Goal: Find contact information: Find contact information

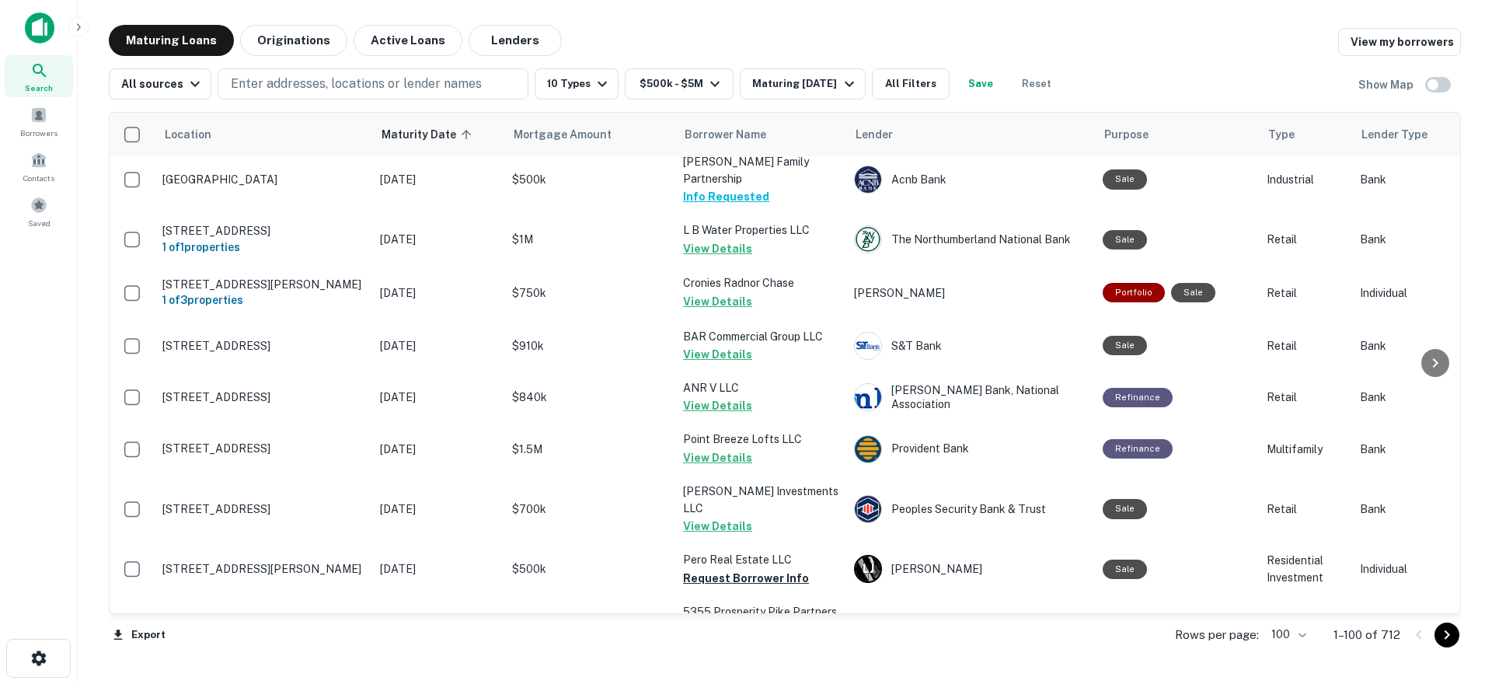
scroll to position [1865, 0]
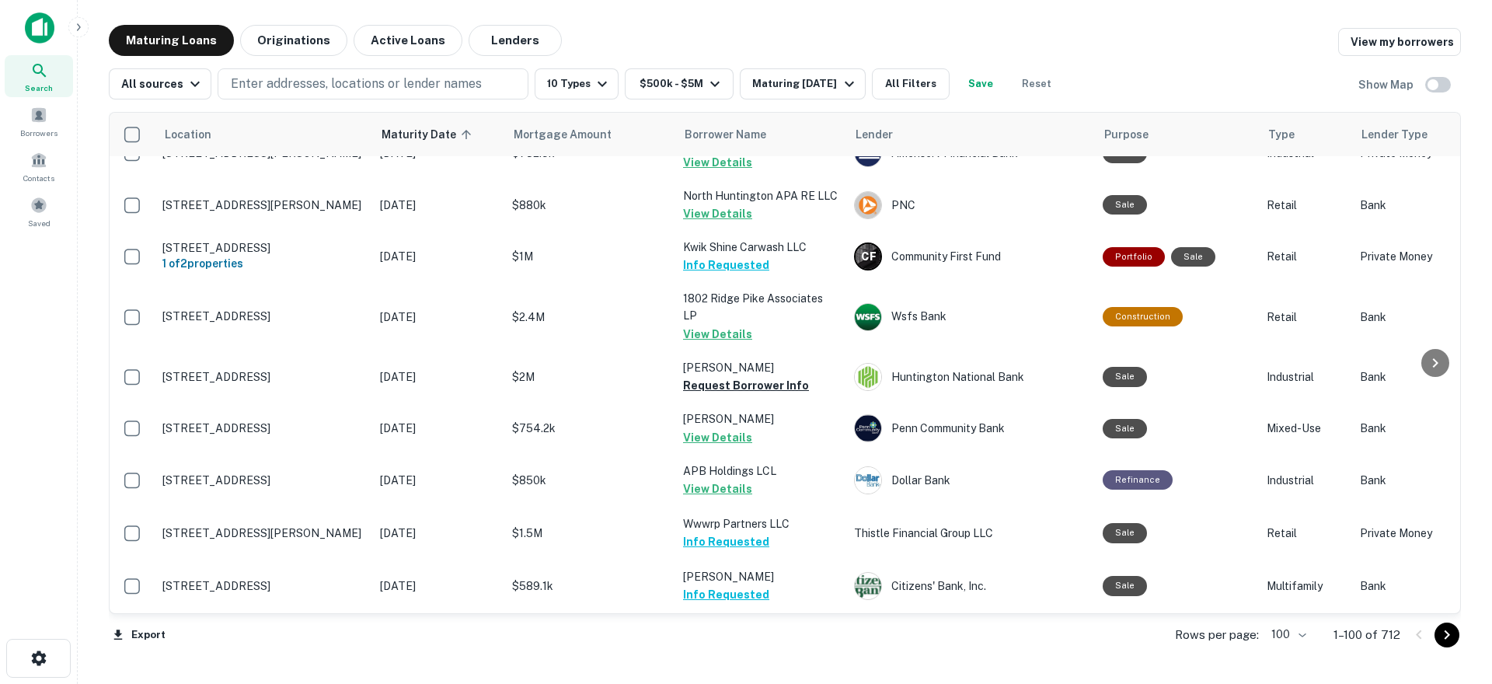
click at [1449, 635] on icon "Go to next page" at bounding box center [1447, 634] width 5 height 9
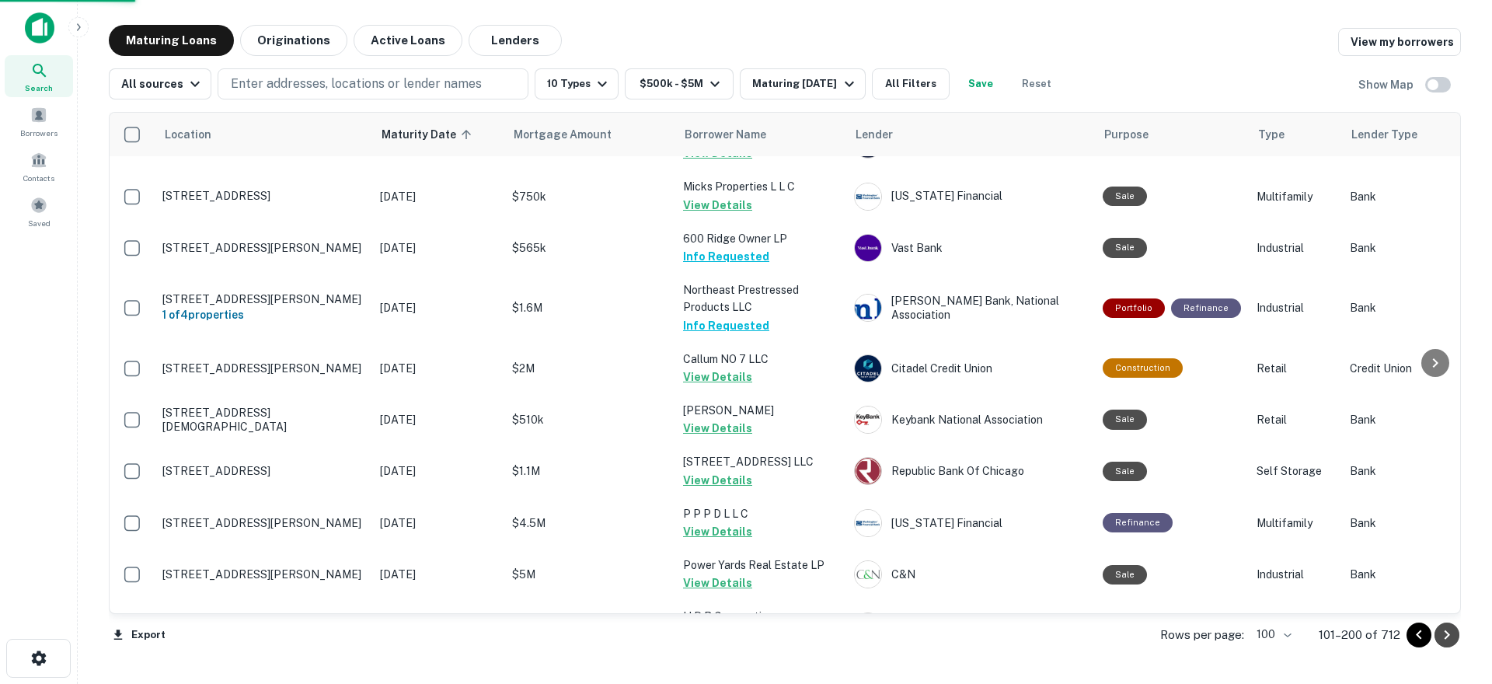
click at [1449, 635] on icon "Go to next page" at bounding box center [1447, 634] width 5 height 9
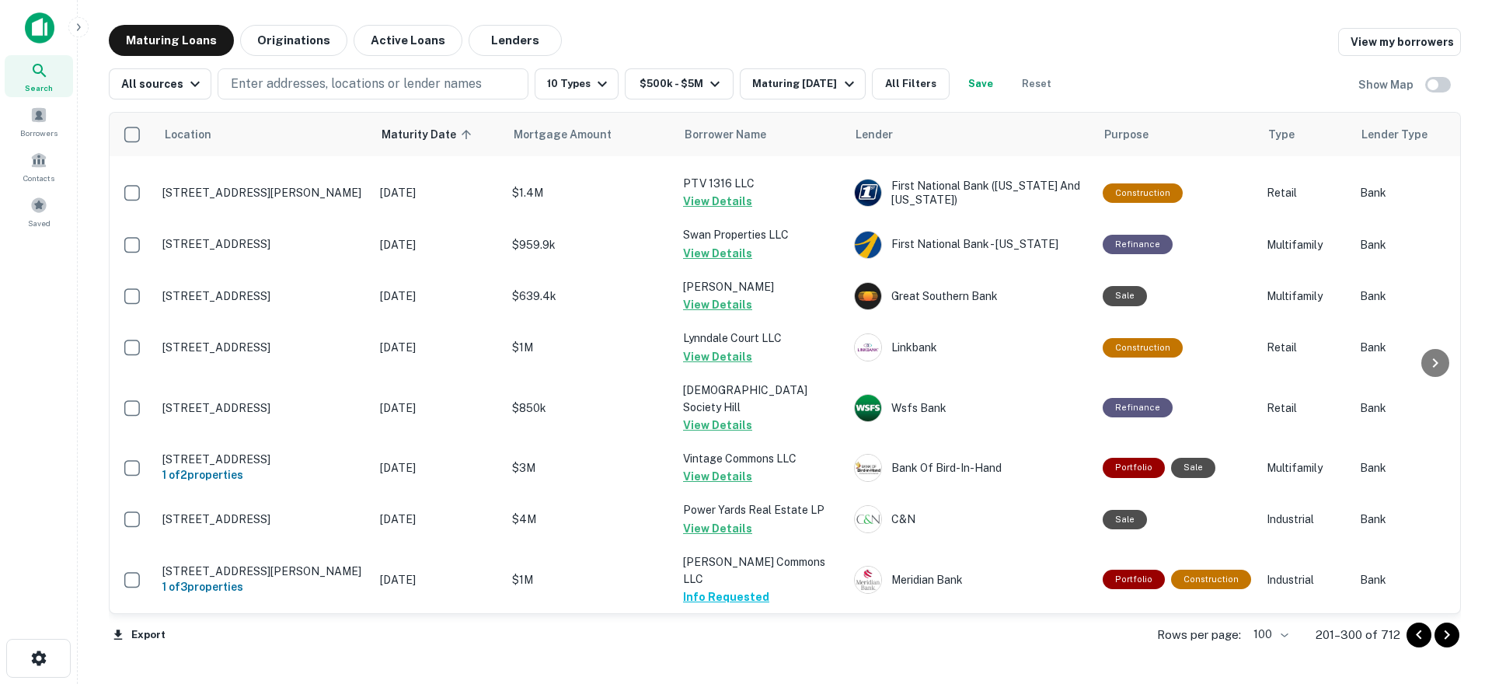
click at [1442, 638] on icon "Go to next page" at bounding box center [1447, 635] width 19 height 19
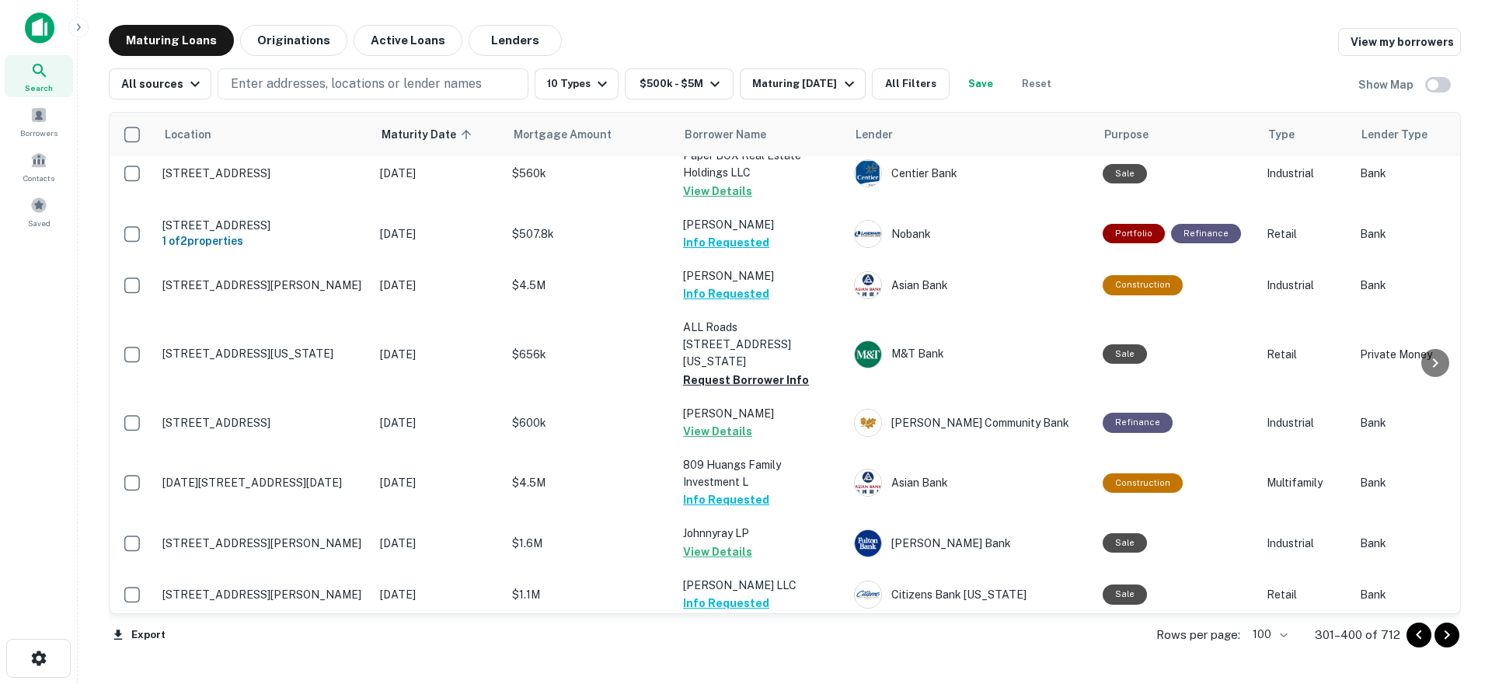
click at [1449, 637] on icon "Go to next page" at bounding box center [1447, 635] width 19 height 19
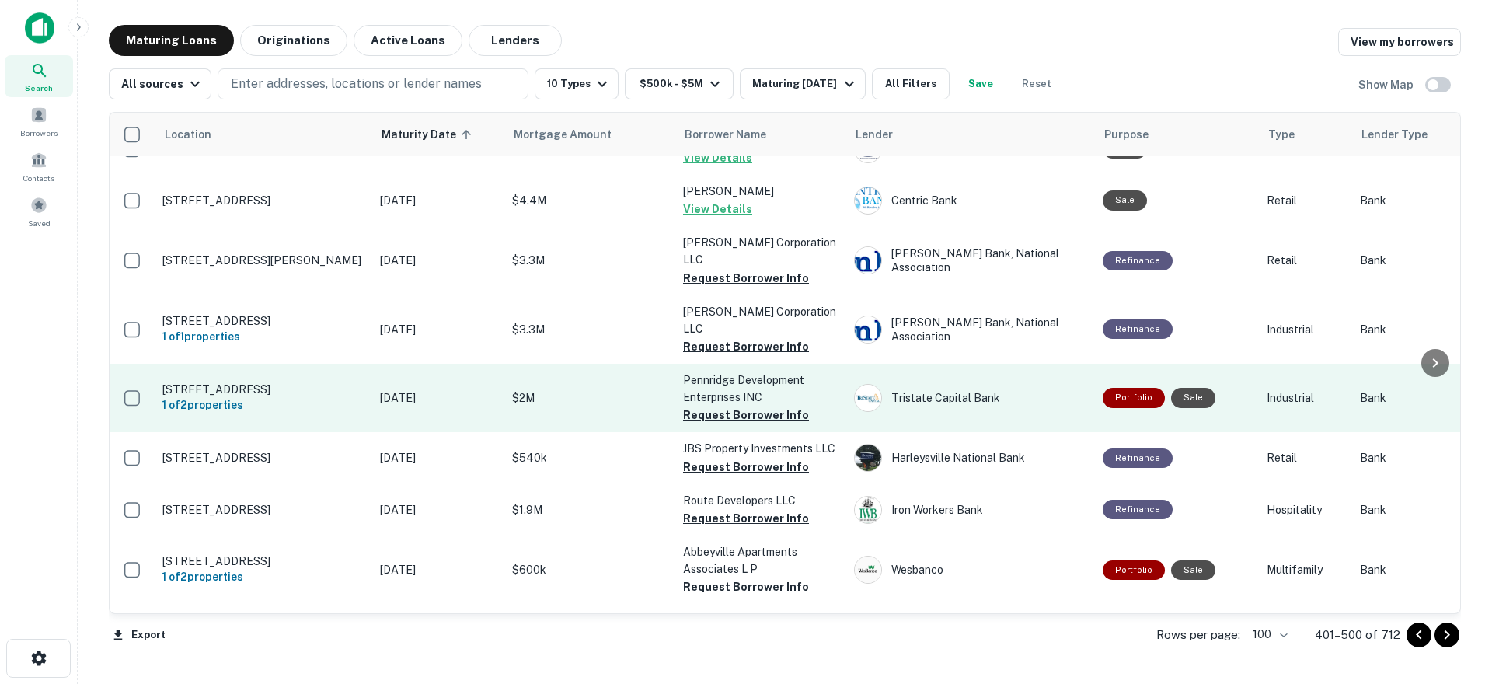
scroll to position [4197, 0]
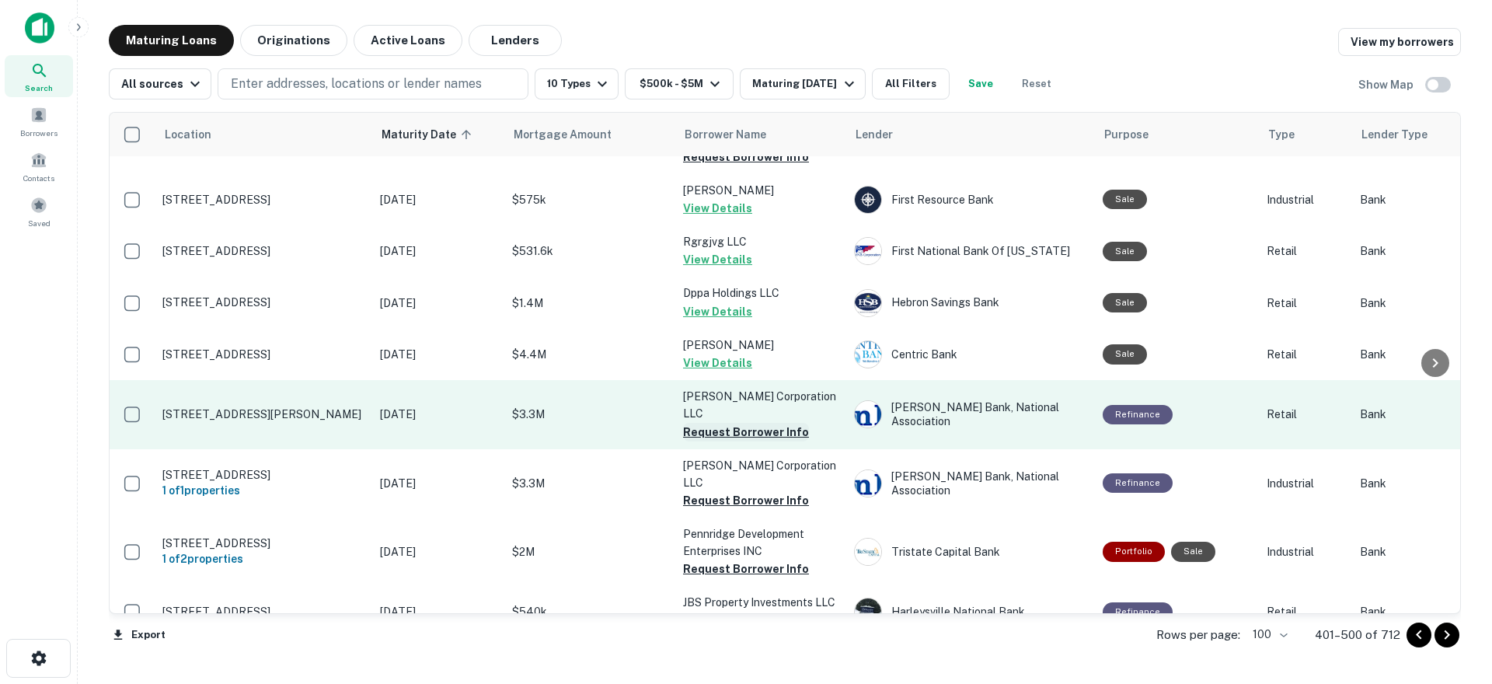
click at [751, 423] on button "Request Borrower Info" at bounding box center [746, 432] width 126 height 19
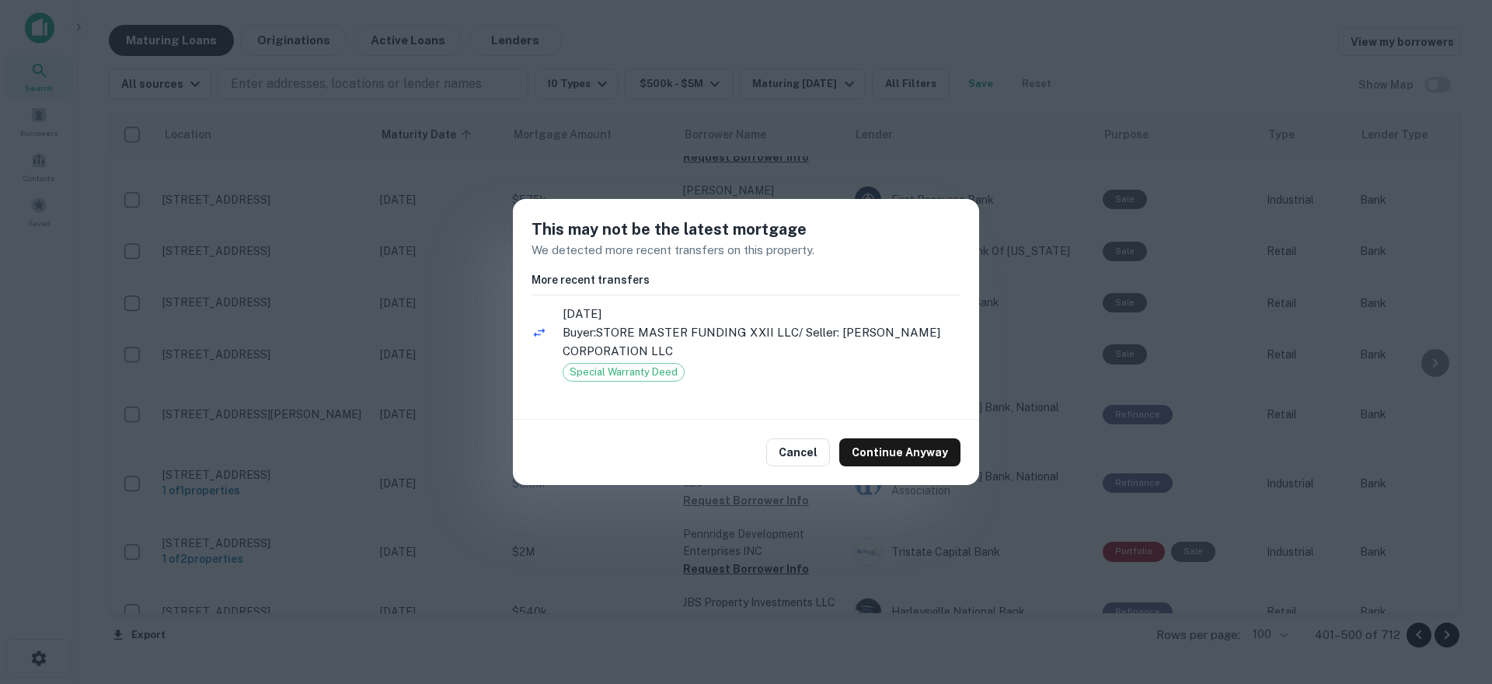
click at [818, 450] on button "Cancel" at bounding box center [798, 452] width 64 height 28
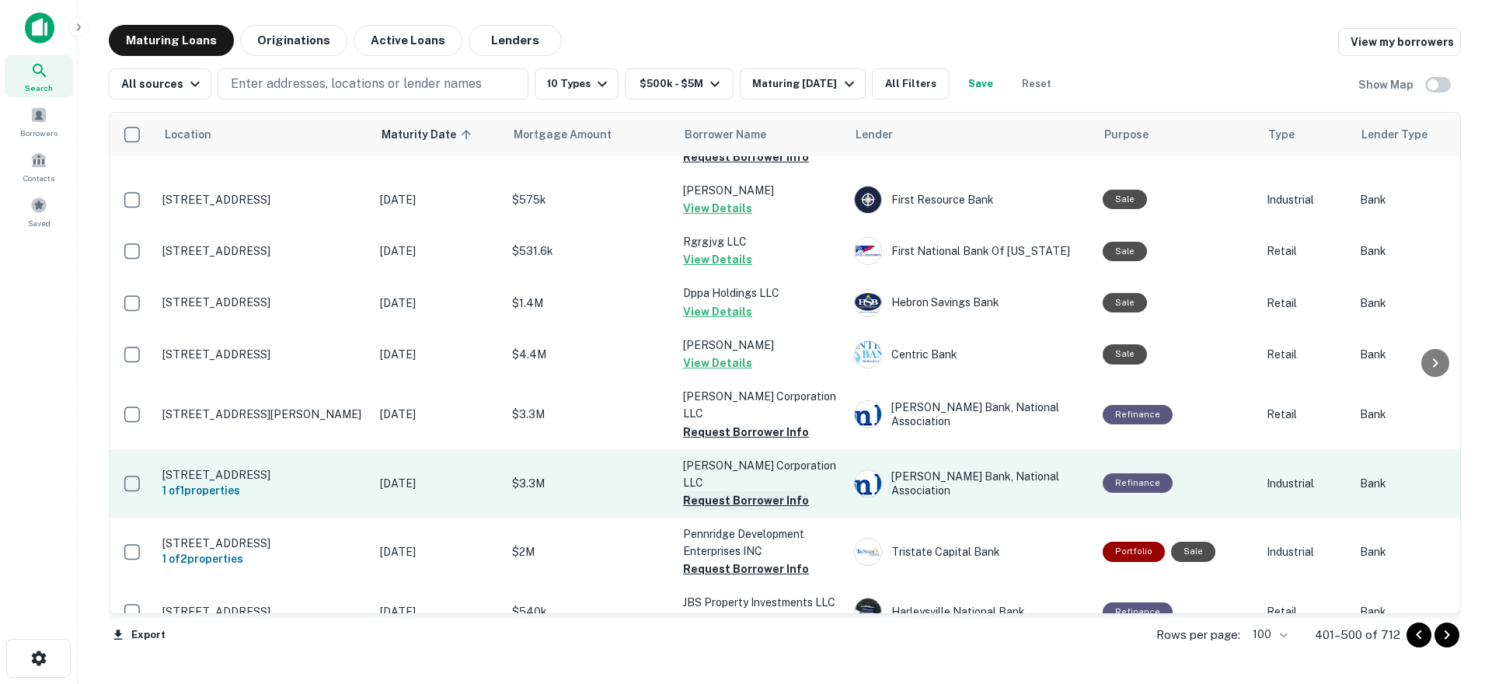
click at [752, 491] on button "Request Borrower Info" at bounding box center [746, 500] width 126 height 19
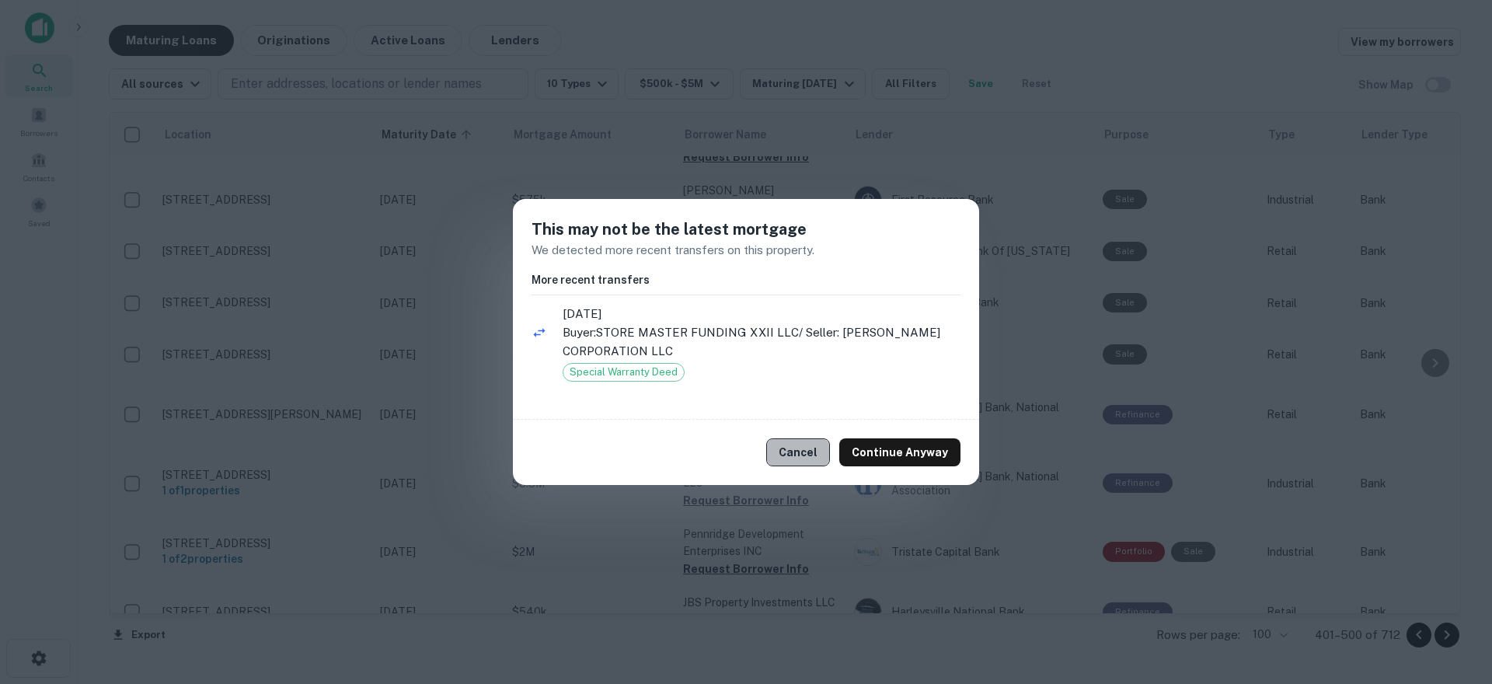
click at [783, 449] on button "Cancel" at bounding box center [798, 452] width 64 height 28
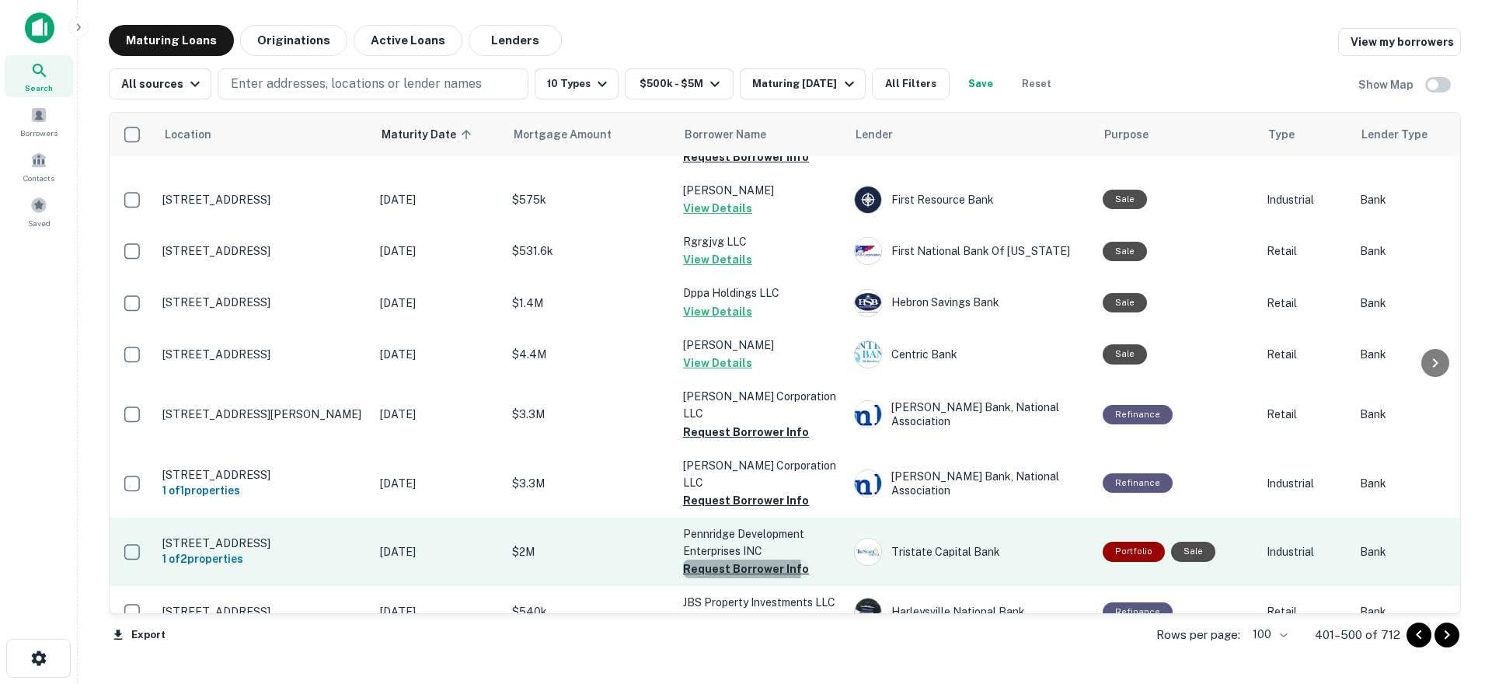
click at [738, 560] on button "Request Borrower Info" at bounding box center [746, 569] width 126 height 19
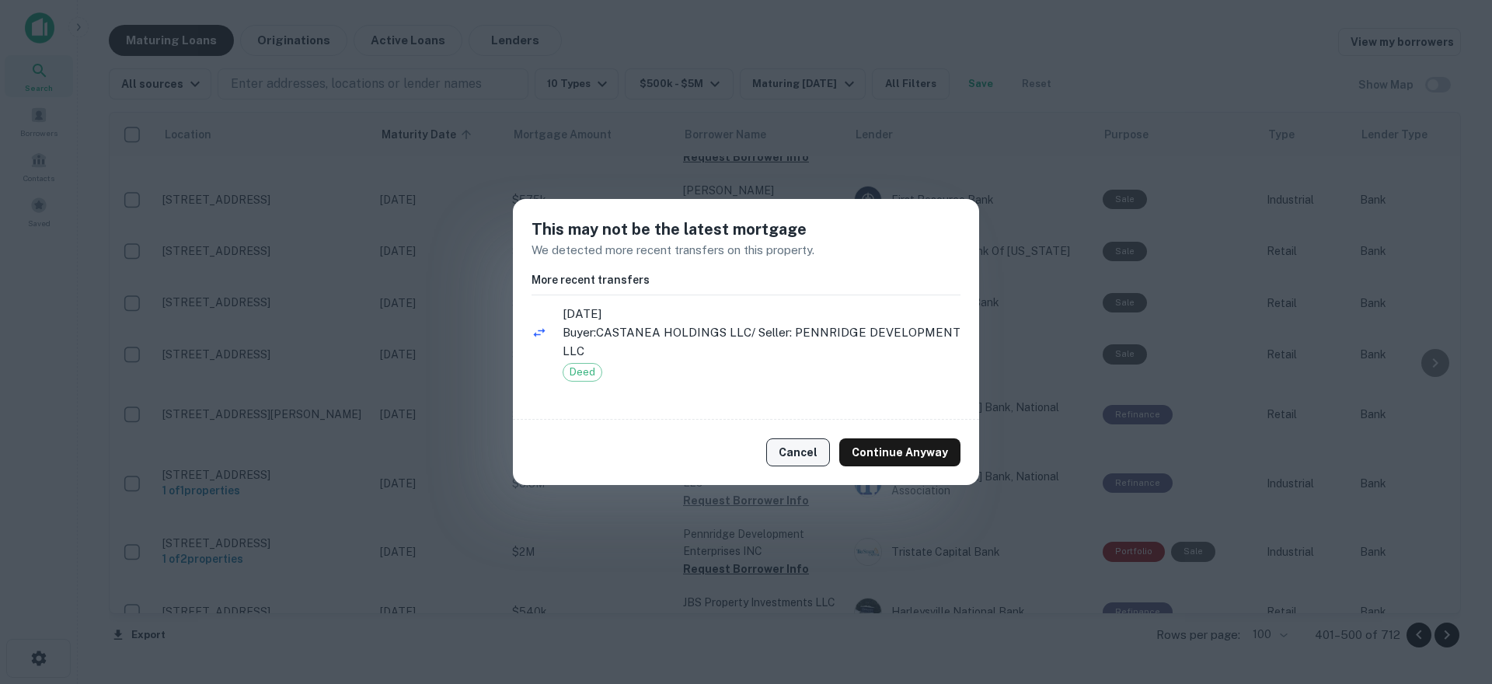
click at [790, 446] on button "Cancel" at bounding box center [798, 452] width 64 height 28
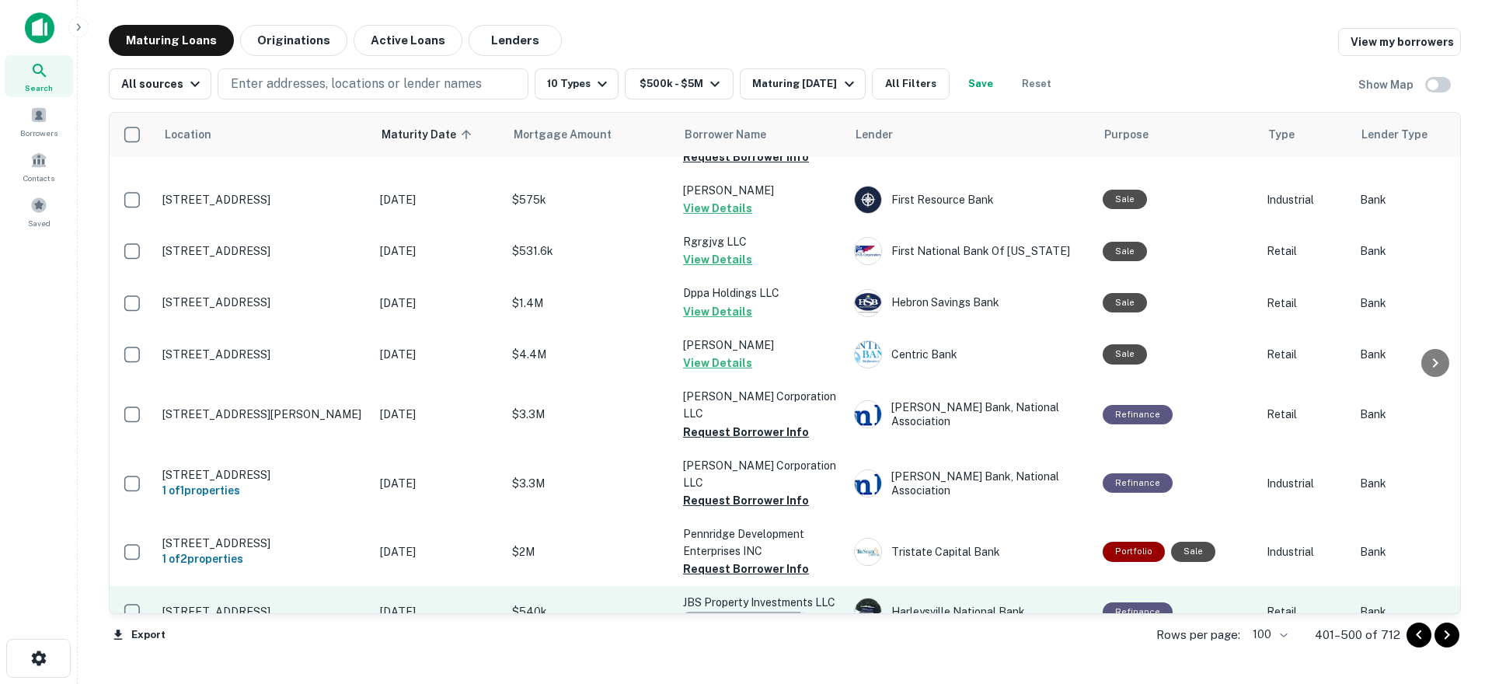
click at [741, 612] on button "Request Borrower Info" at bounding box center [746, 621] width 126 height 19
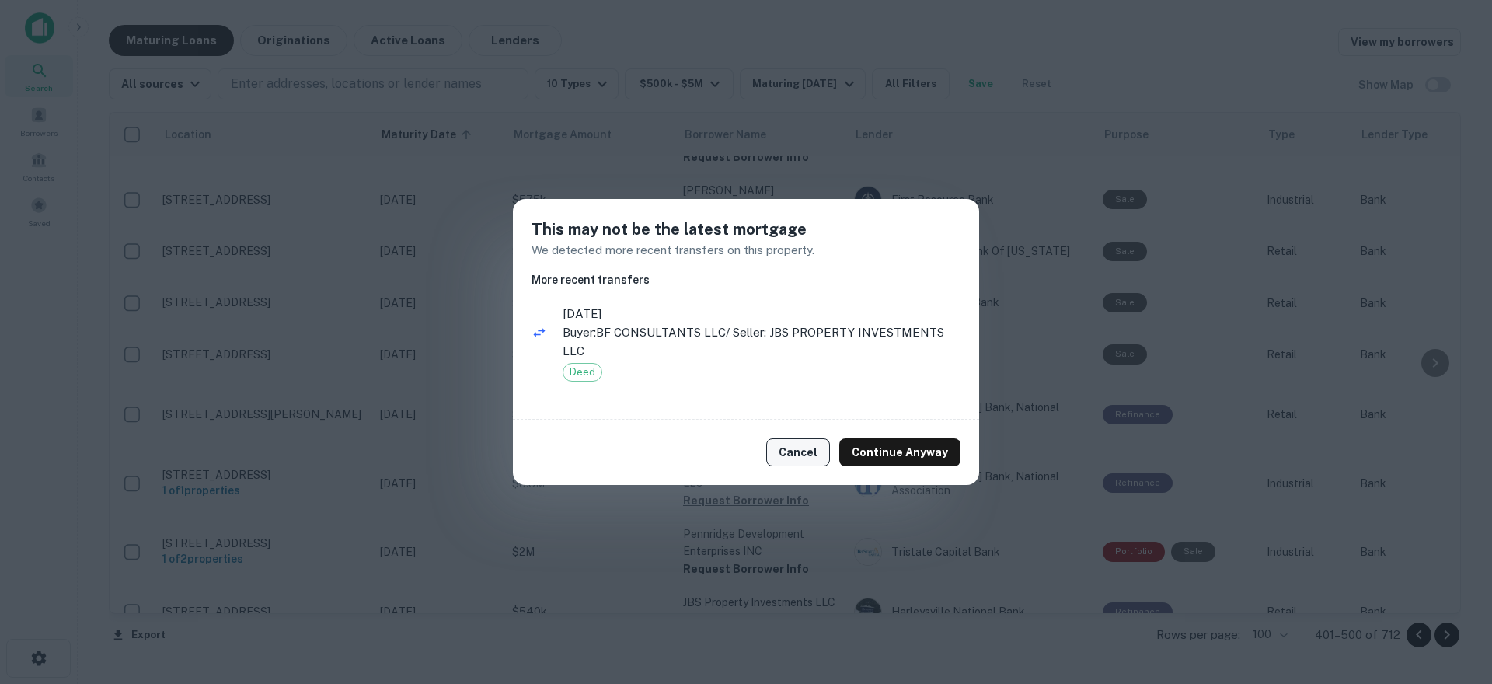
click at [803, 452] on button "Cancel" at bounding box center [798, 452] width 64 height 28
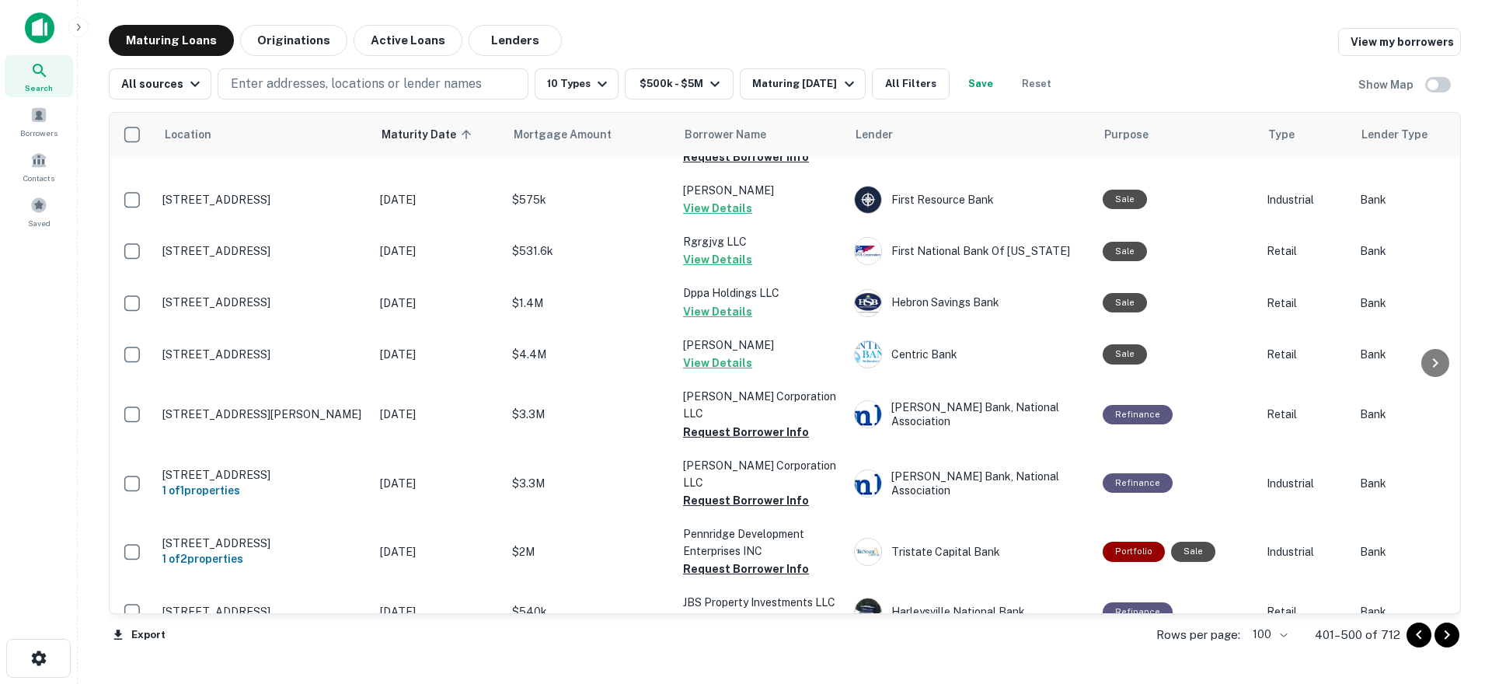
click at [751, 663] on button "Request Borrower Info" at bounding box center [746, 672] width 126 height 19
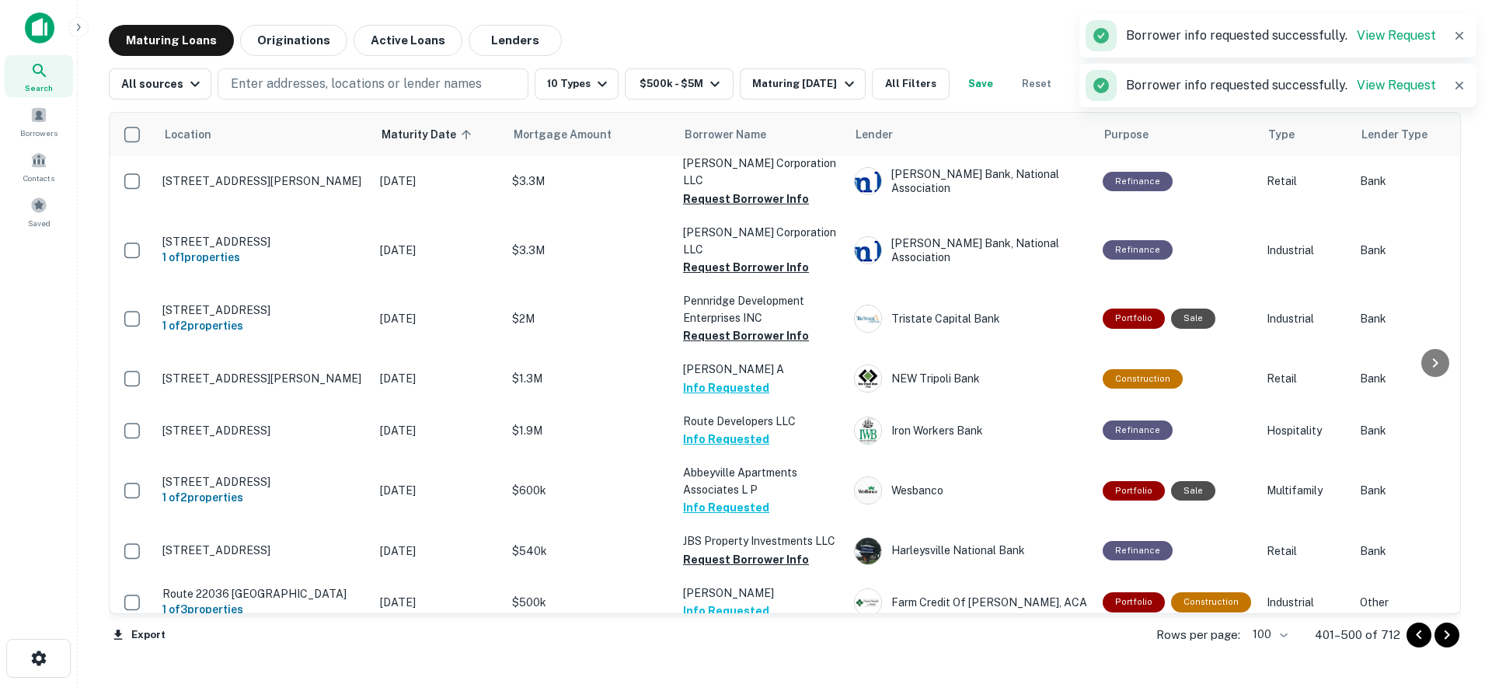
scroll to position [4896, 0]
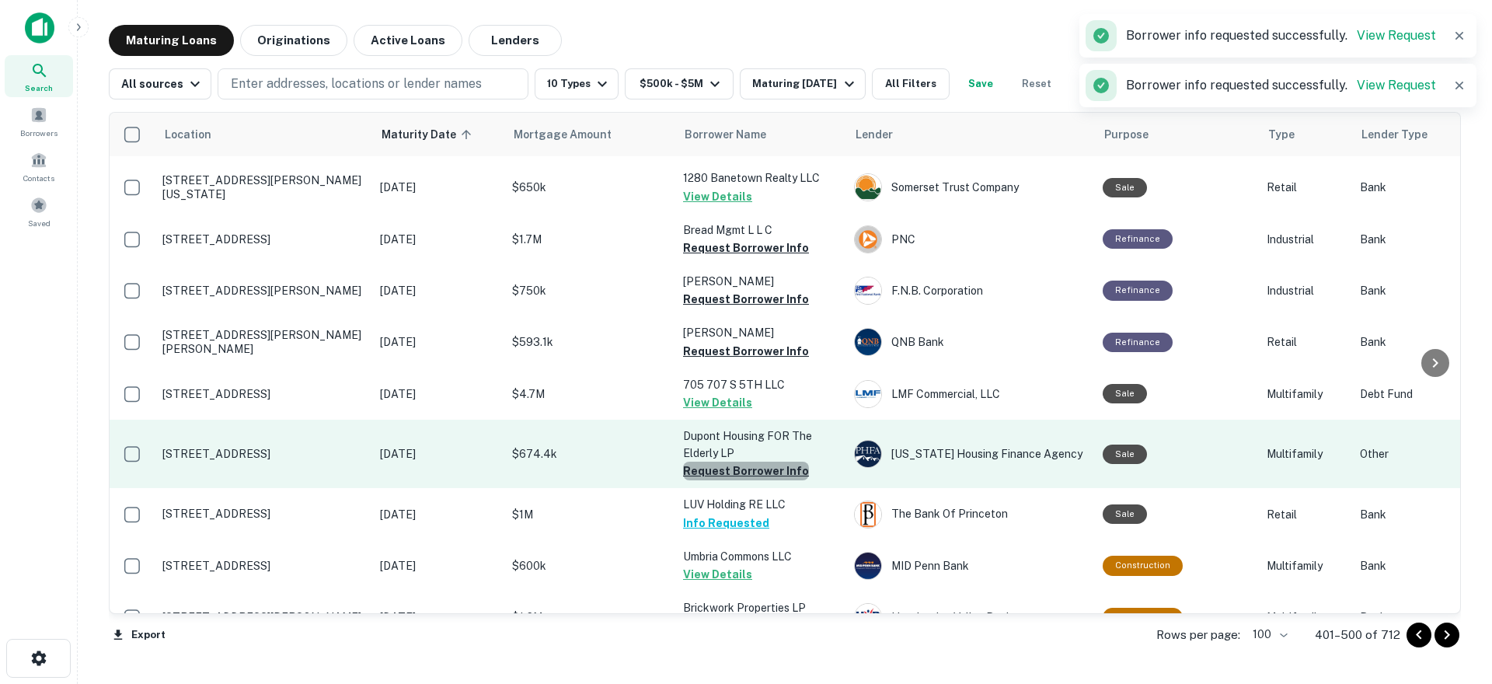
click at [745, 462] on button "Request Borrower Info" at bounding box center [746, 471] width 126 height 19
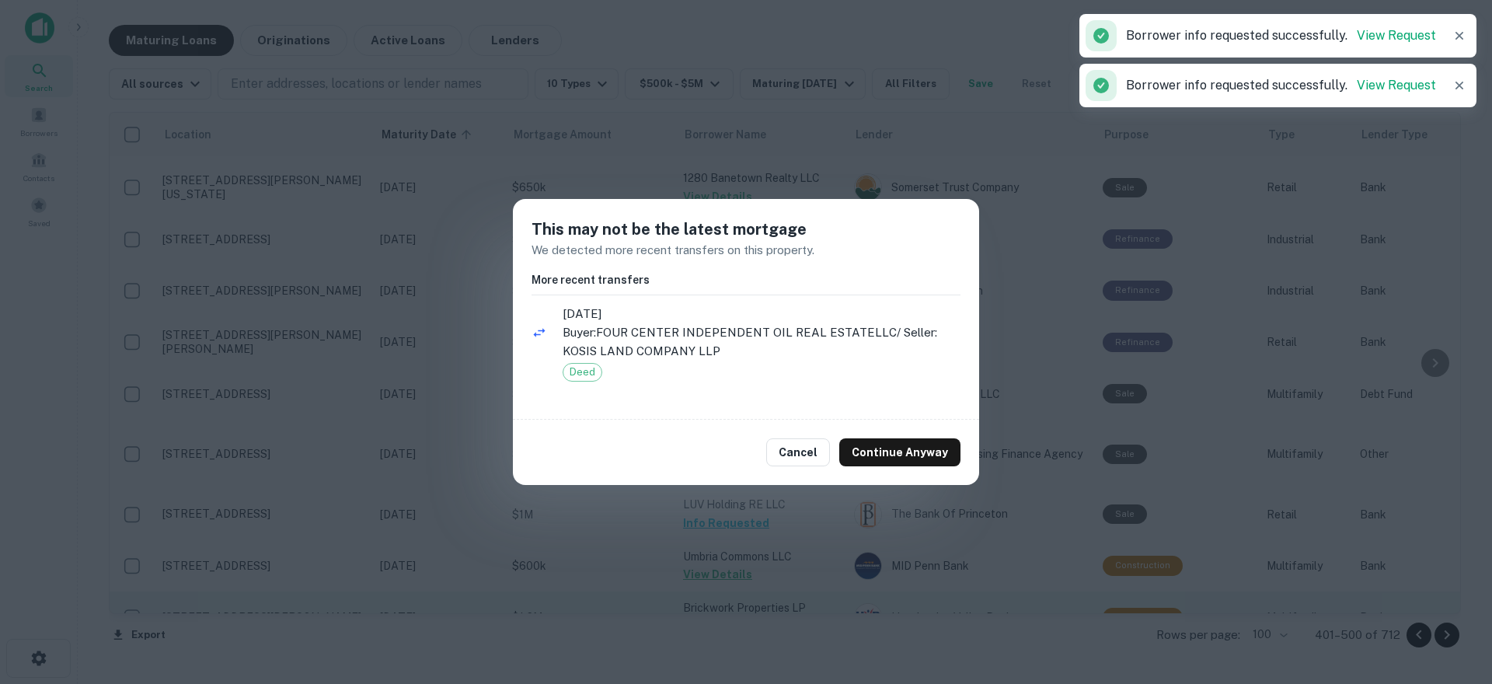
click at [786, 591] on td "Brickwork Properties LP View Details" at bounding box center [760, 616] width 171 height 51
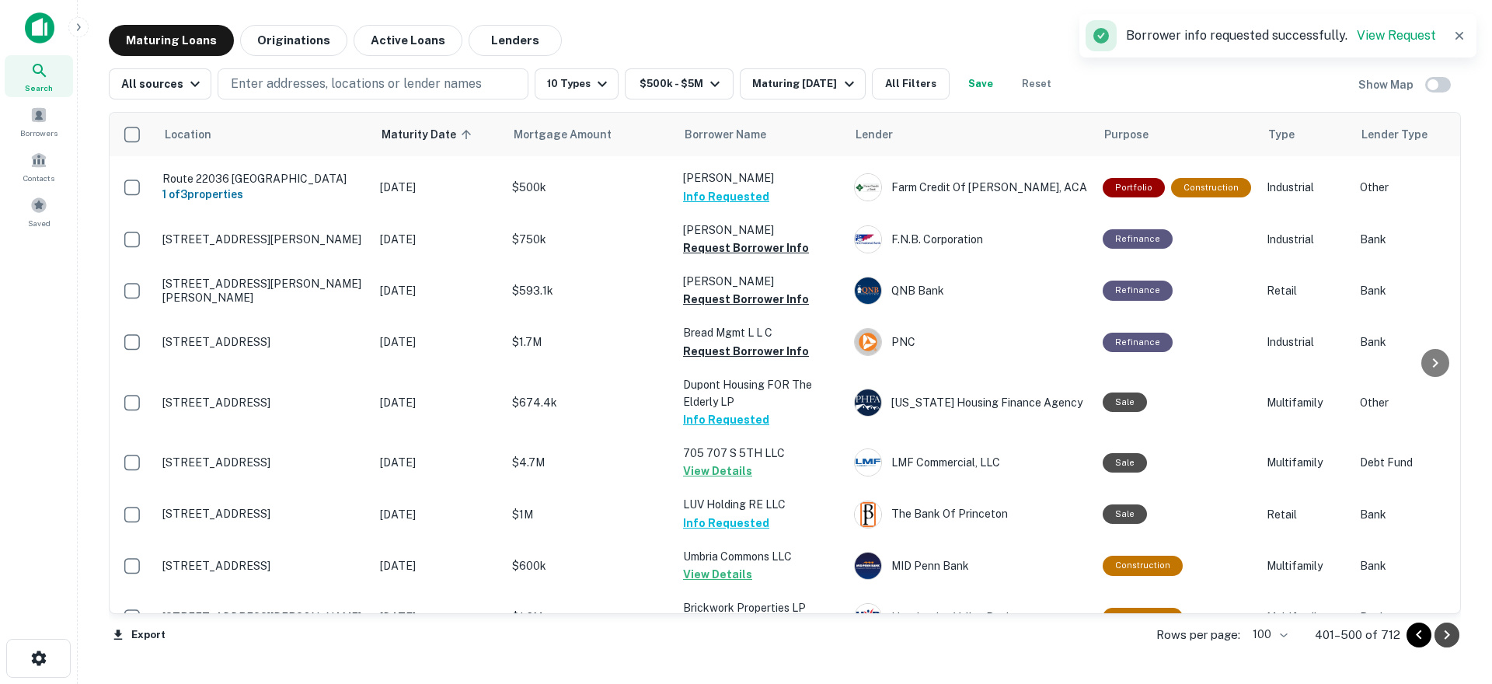
click at [1441, 640] on icon "Go to next page" at bounding box center [1447, 635] width 19 height 19
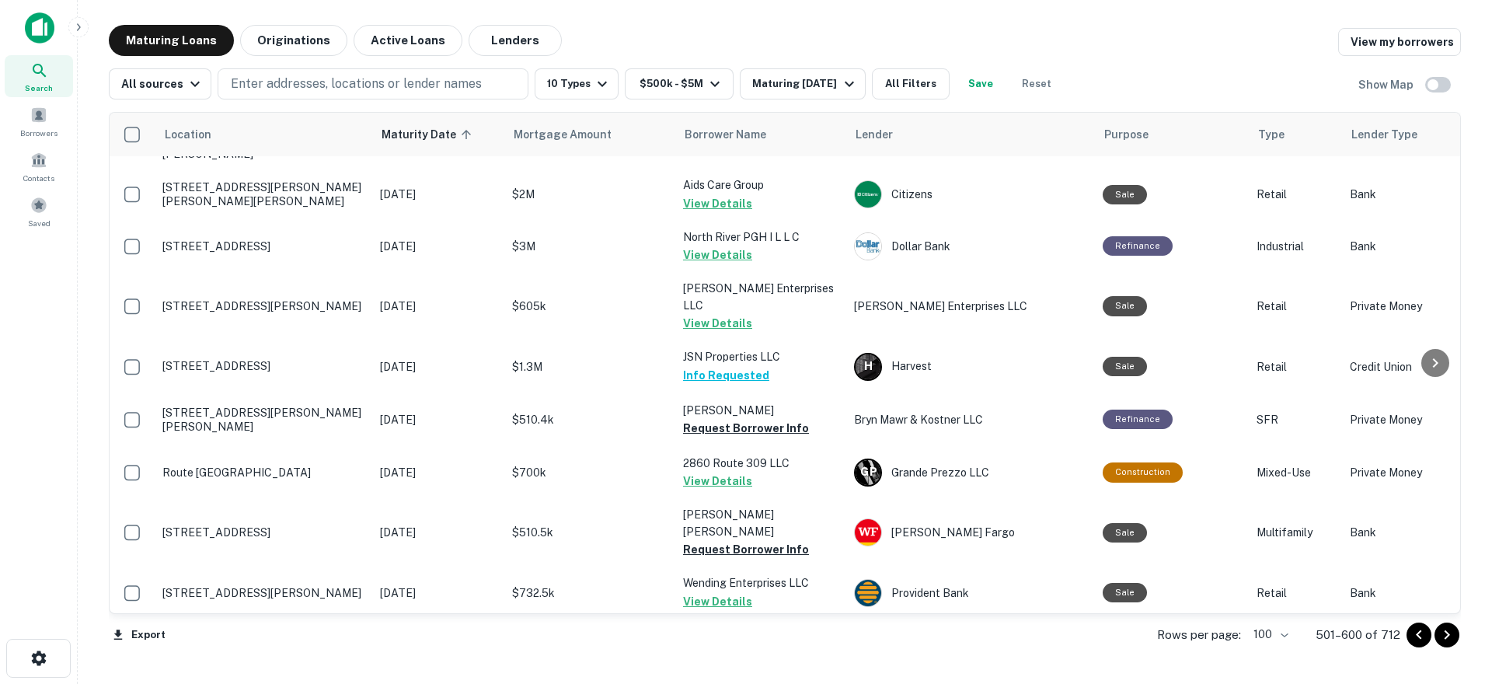
scroll to position [3367, 0]
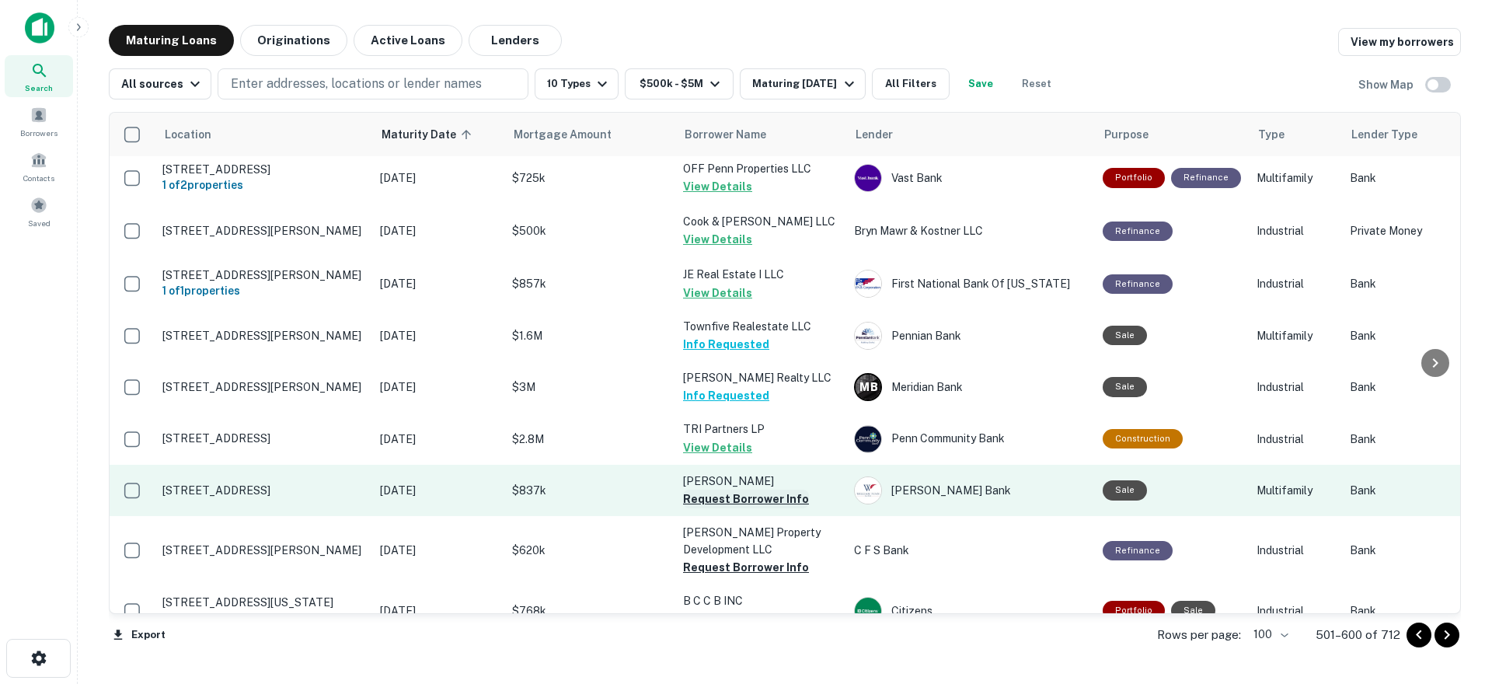
click at [749, 490] on button "Request Borrower Info" at bounding box center [746, 499] width 126 height 19
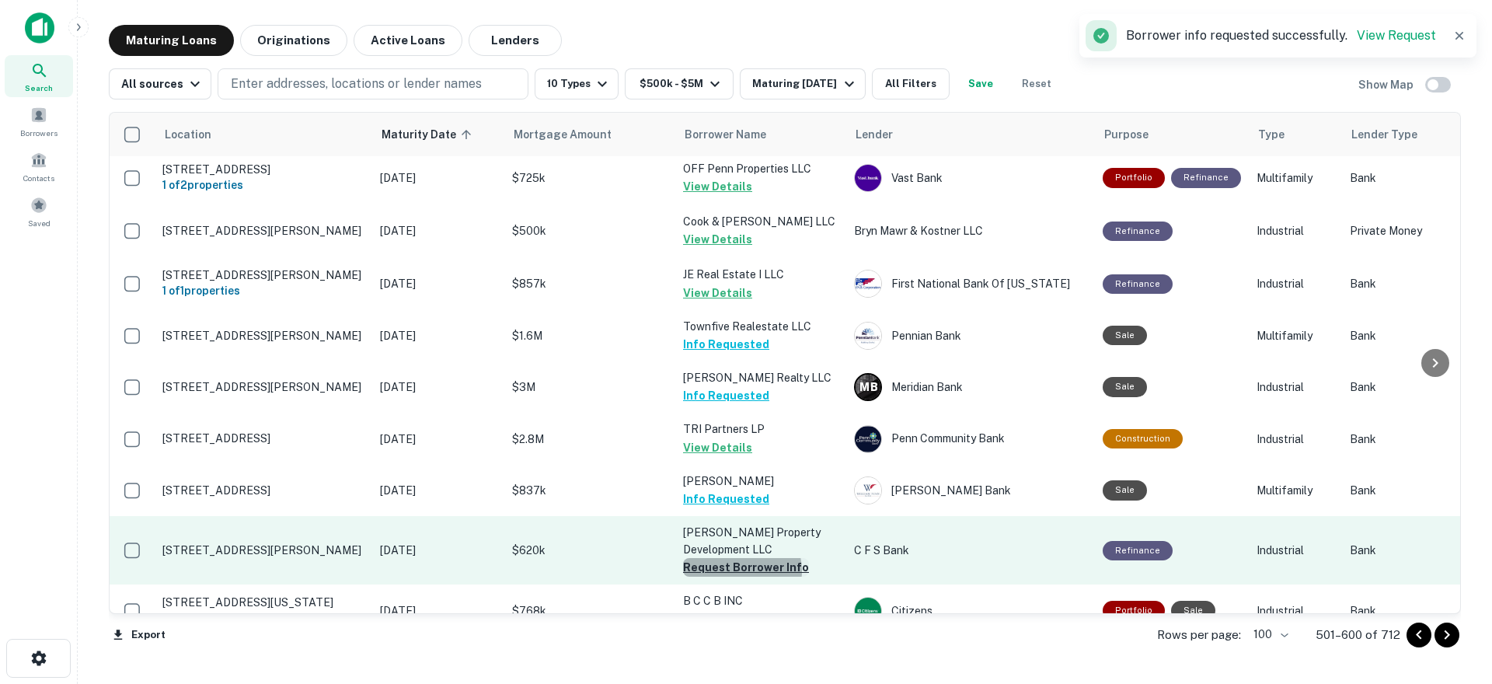
click at [738, 558] on button "Request Borrower Info" at bounding box center [746, 567] width 126 height 19
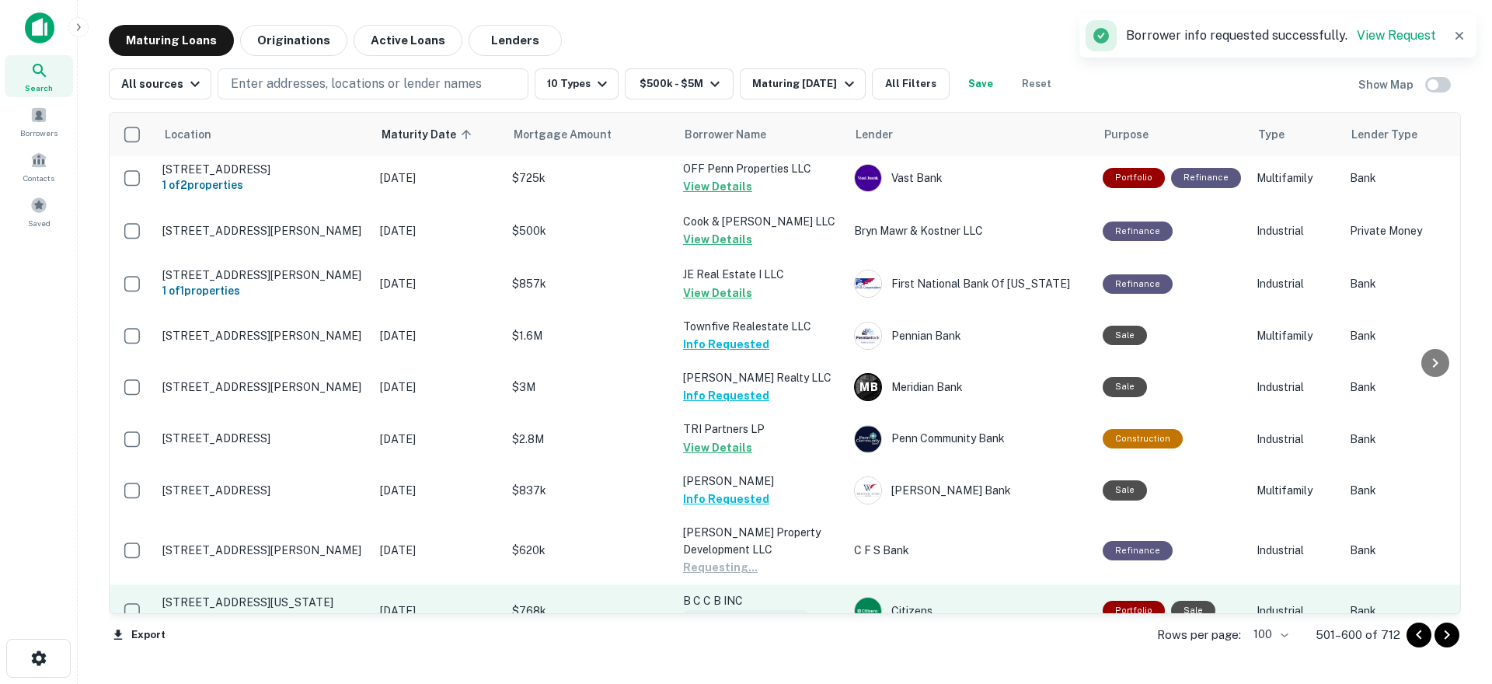
click at [744, 610] on button "Request Borrower Info" at bounding box center [746, 619] width 126 height 19
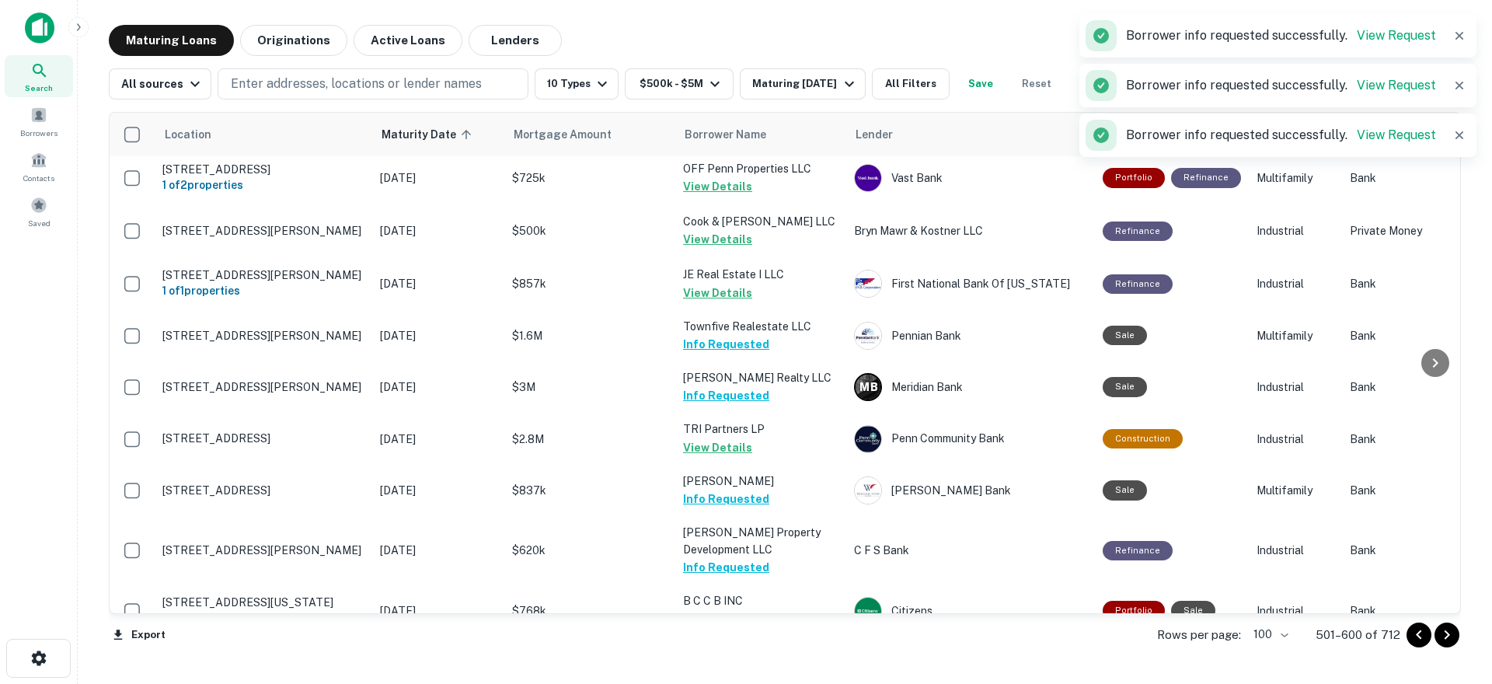
click at [1456, 637] on icon "Go to next page" at bounding box center [1447, 635] width 19 height 19
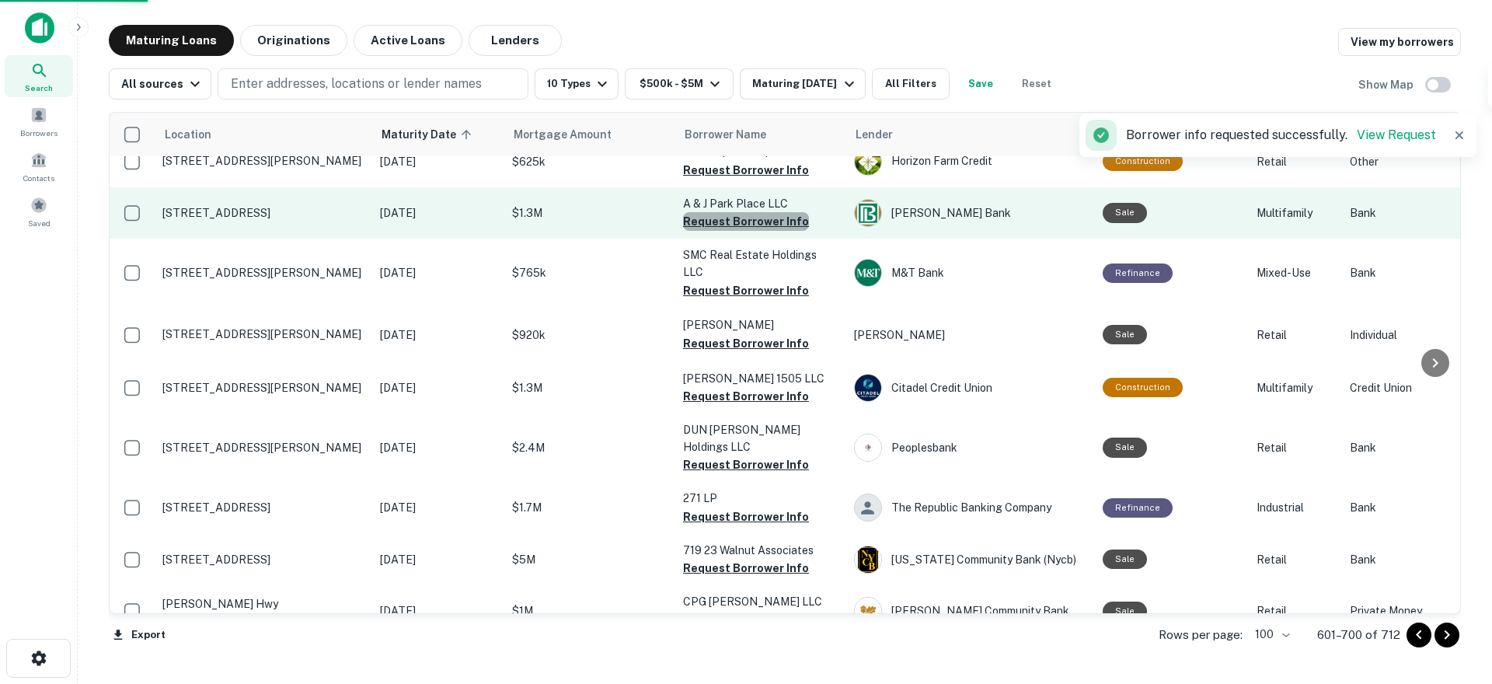
click at [767, 212] on button "Request Borrower Info" at bounding box center [746, 221] width 126 height 19
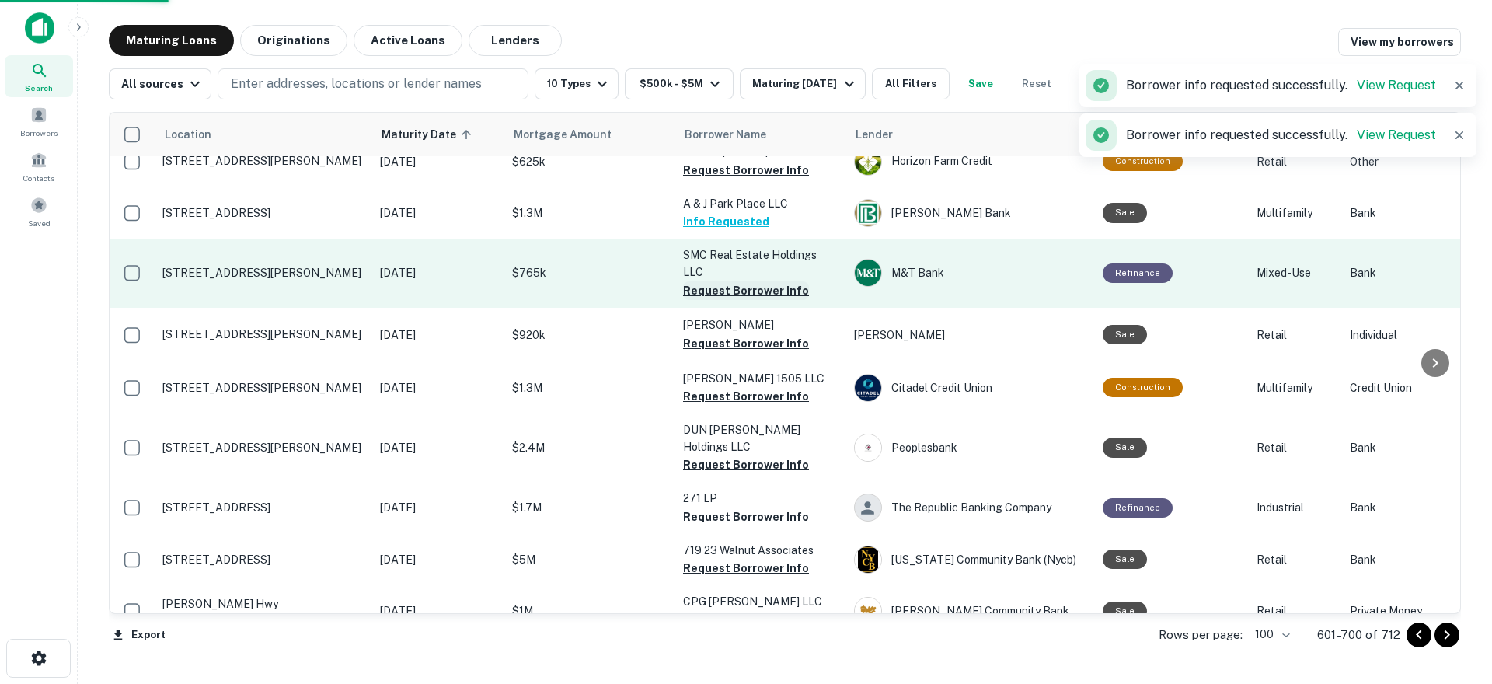
click at [758, 281] on button "Request Borrower Info" at bounding box center [746, 290] width 126 height 19
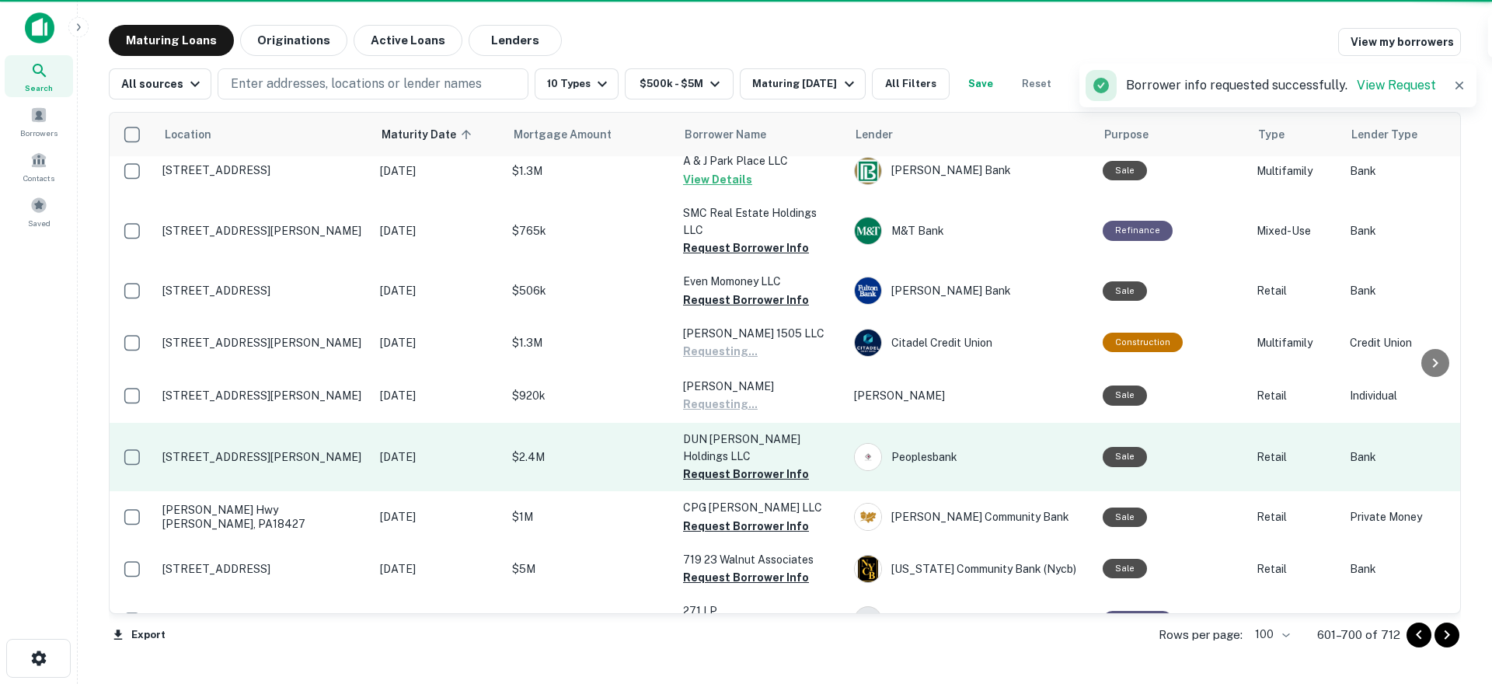
click at [741, 465] on button "Request Borrower Info" at bounding box center [746, 474] width 126 height 19
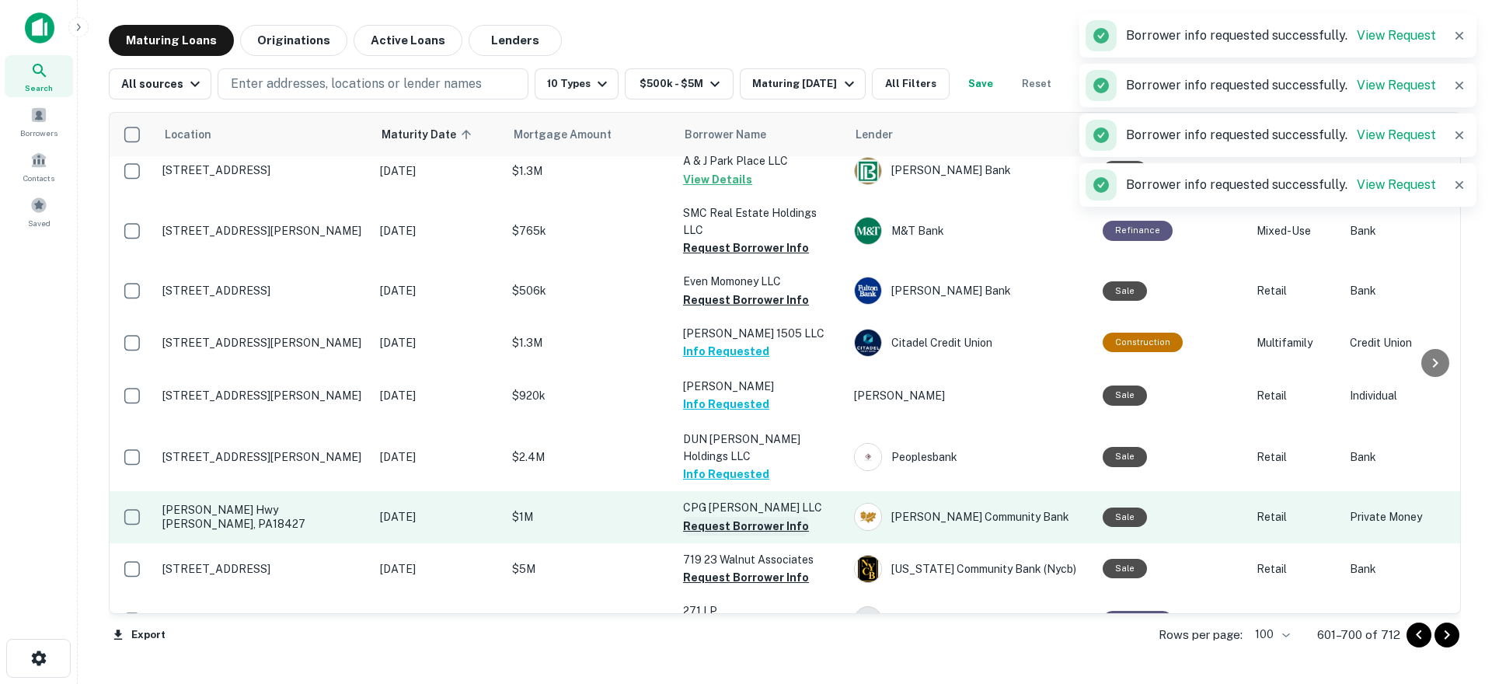
click at [757, 517] on button "Request Borrower Info" at bounding box center [746, 526] width 126 height 19
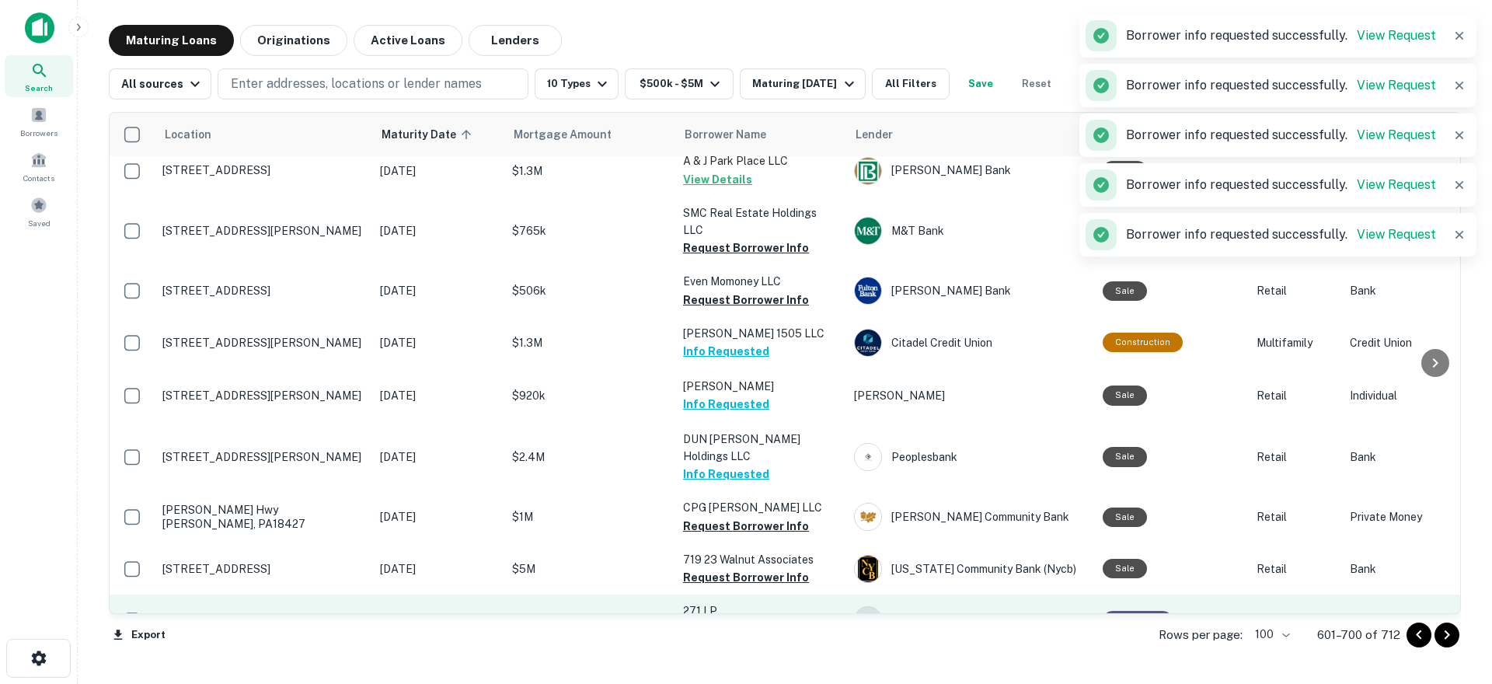
click at [751, 568] on button "Request Borrower Info" at bounding box center [746, 577] width 126 height 19
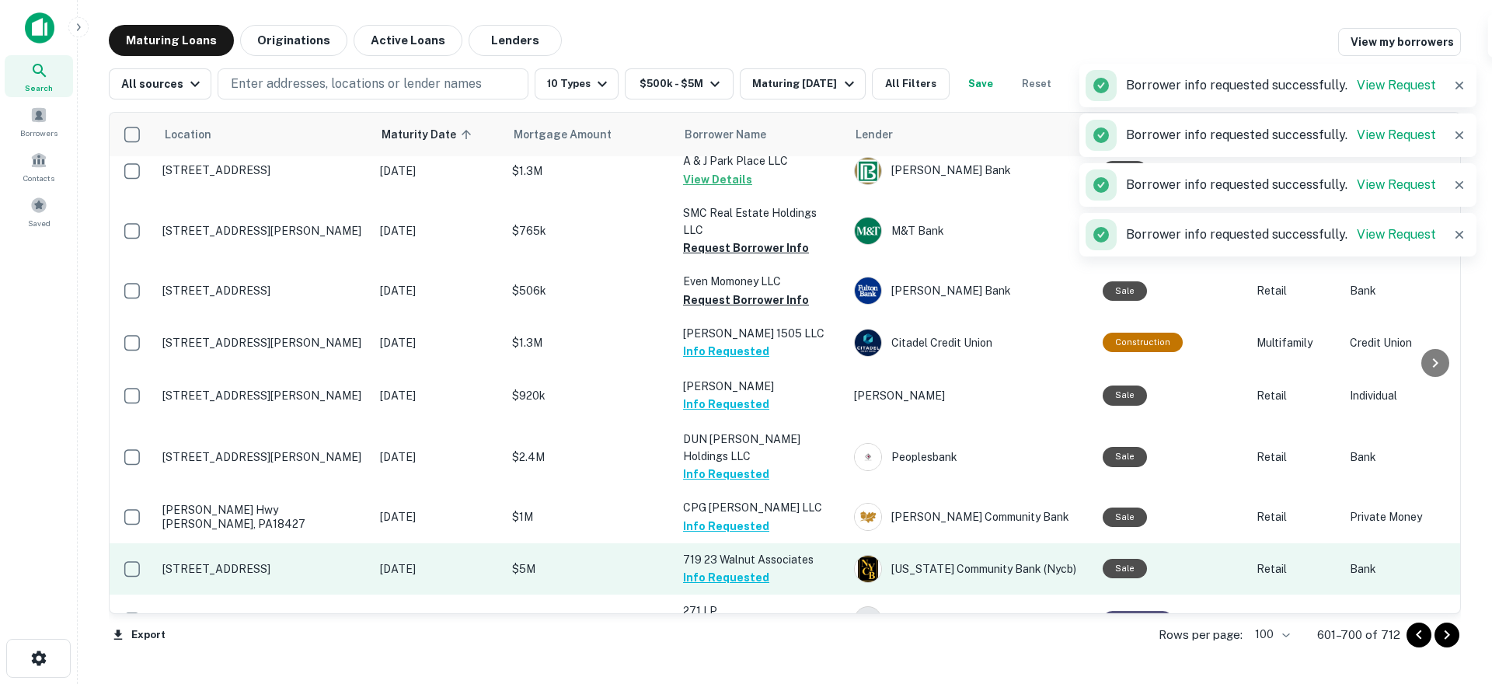
click at [744, 619] on button "Request Borrower Info" at bounding box center [746, 628] width 126 height 19
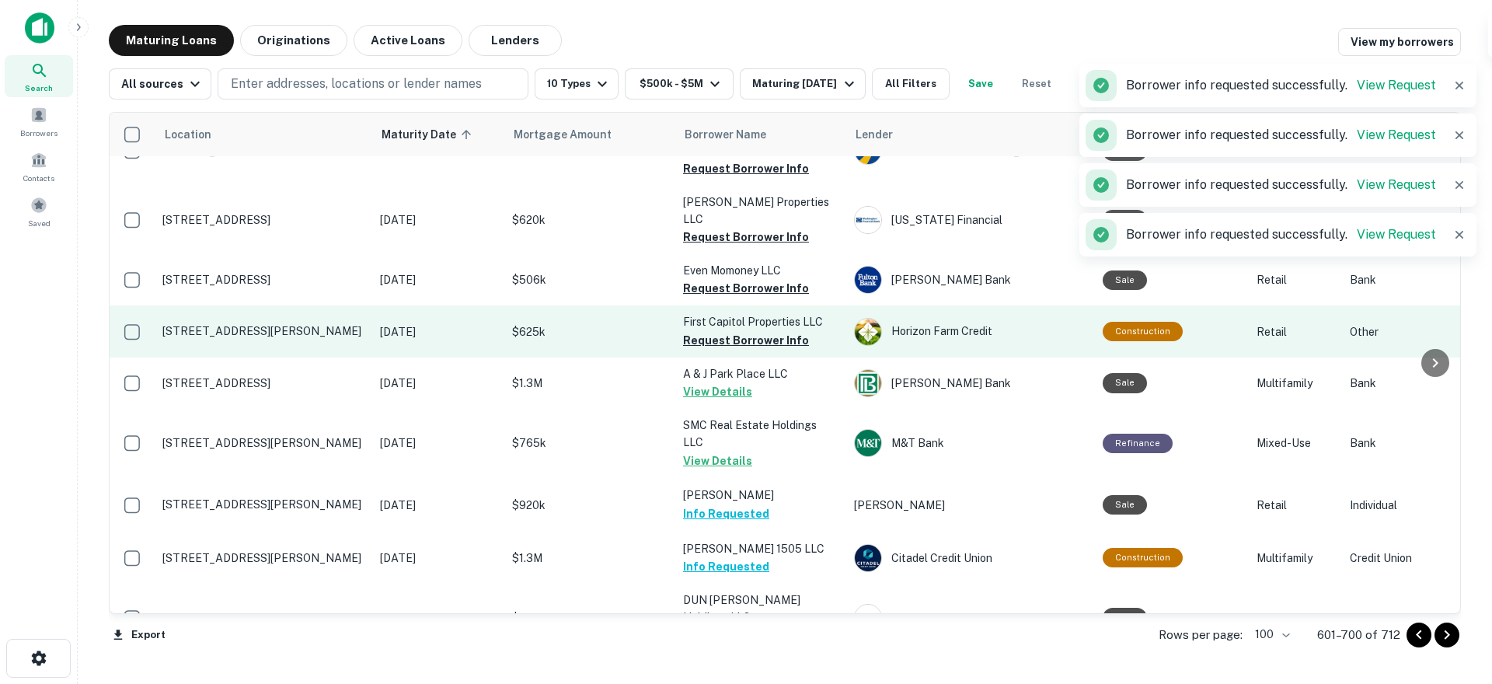
scroll to position [3056, 0]
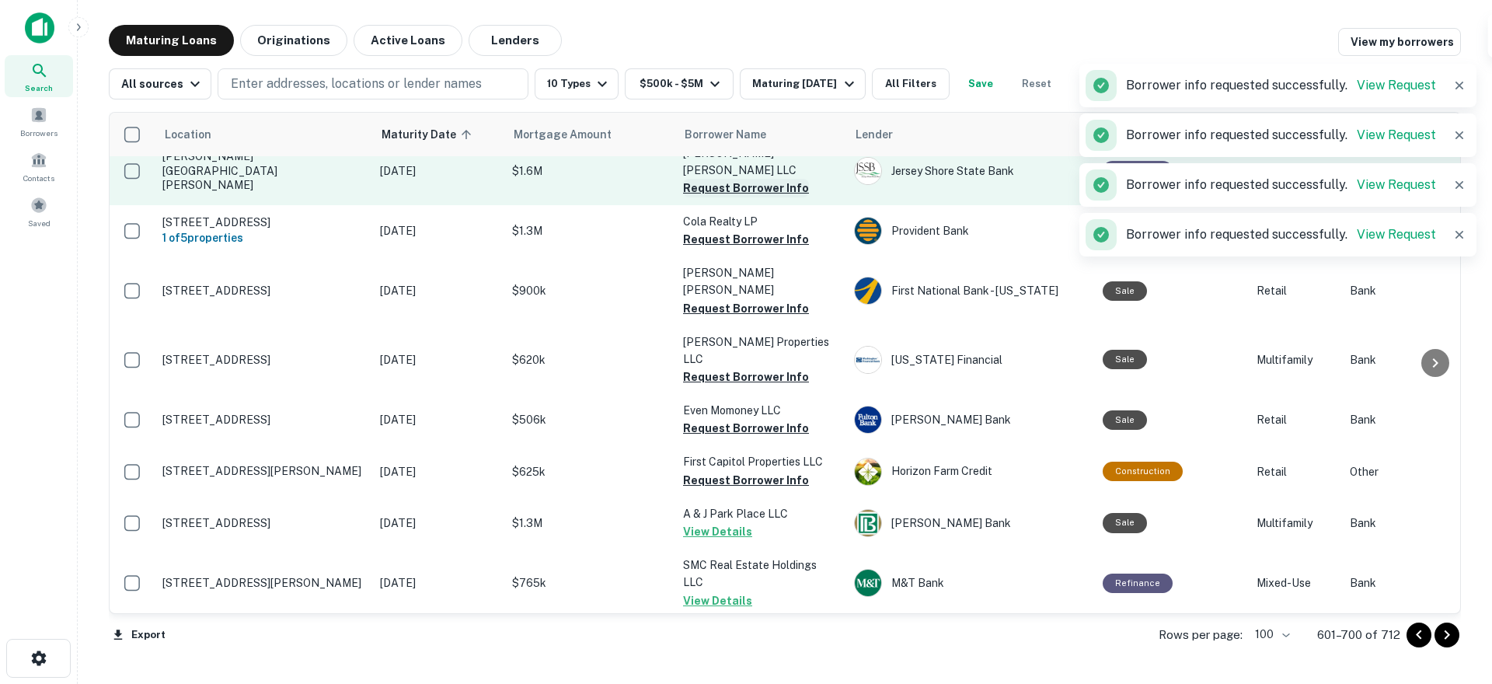
click at [730, 179] on button "Request Borrower Info" at bounding box center [746, 188] width 126 height 19
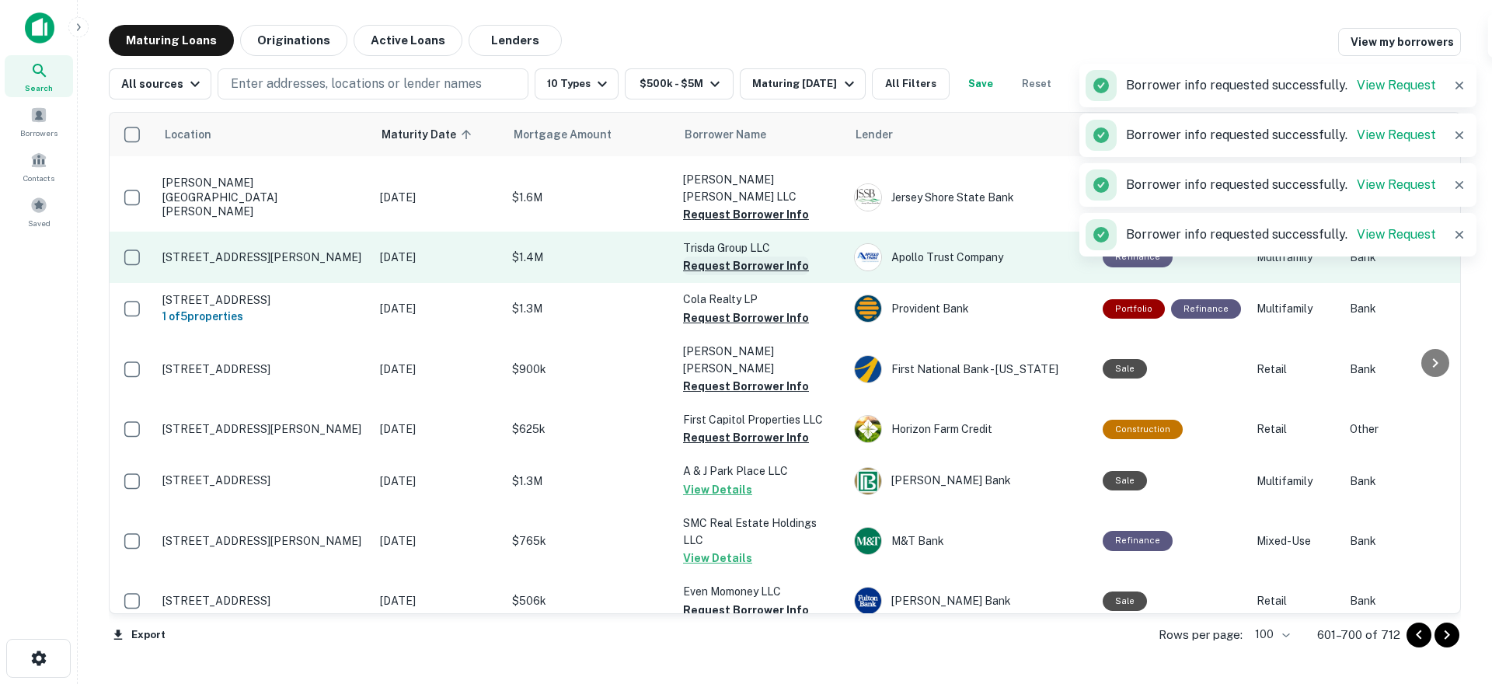
click at [754, 256] on button "Request Borrower Info" at bounding box center [746, 265] width 126 height 19
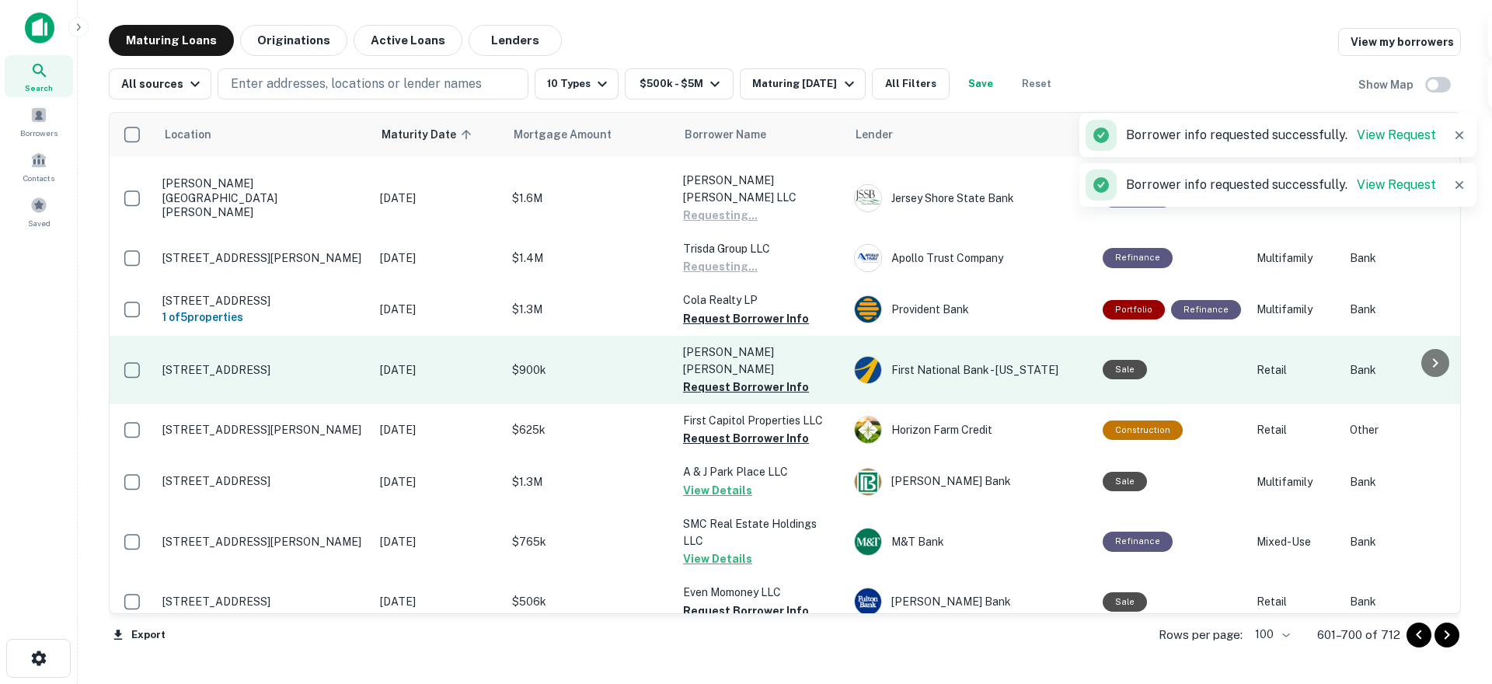
click at [754, 309] on button "Request Borrower Info" at bounding box center [746, 318] width 126 height 19
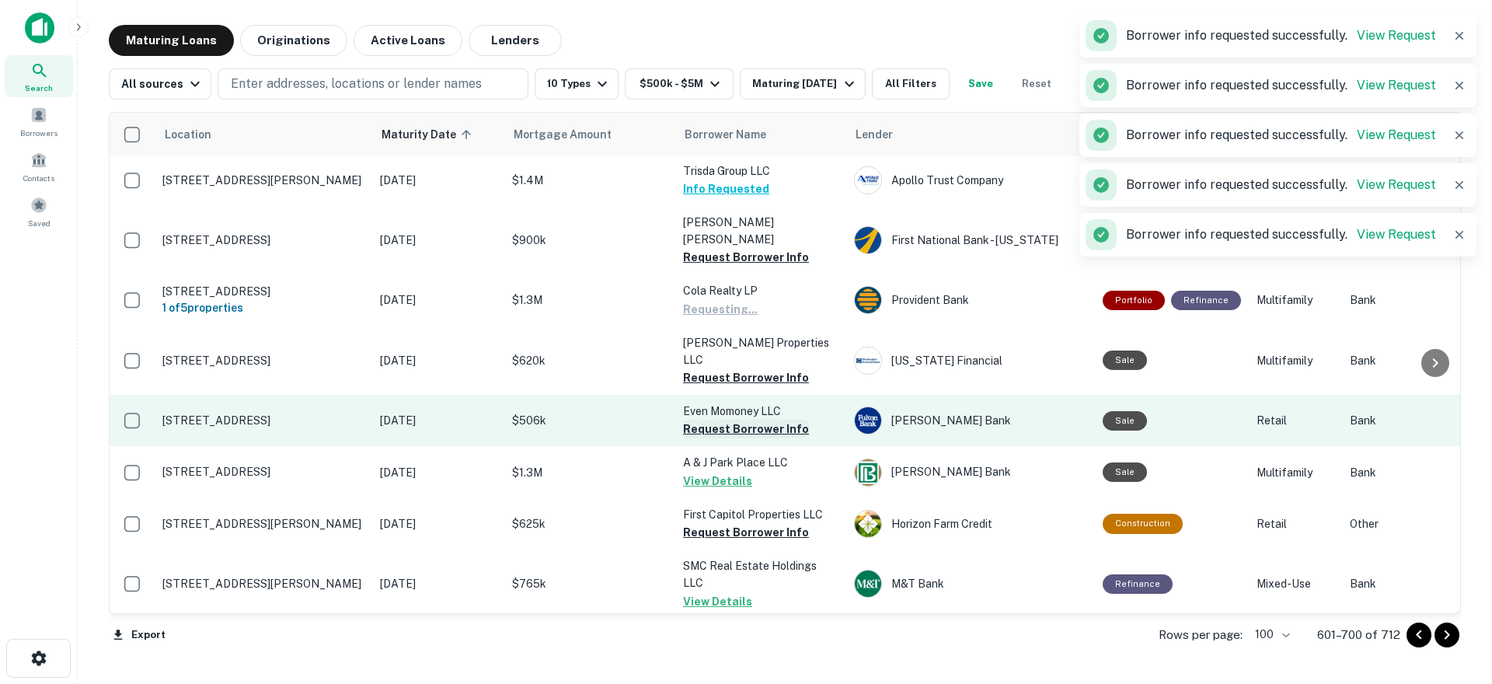
click at [752, 368] on button "Request Borrower Info" at bounding box center [746, 377] width 126 height 19
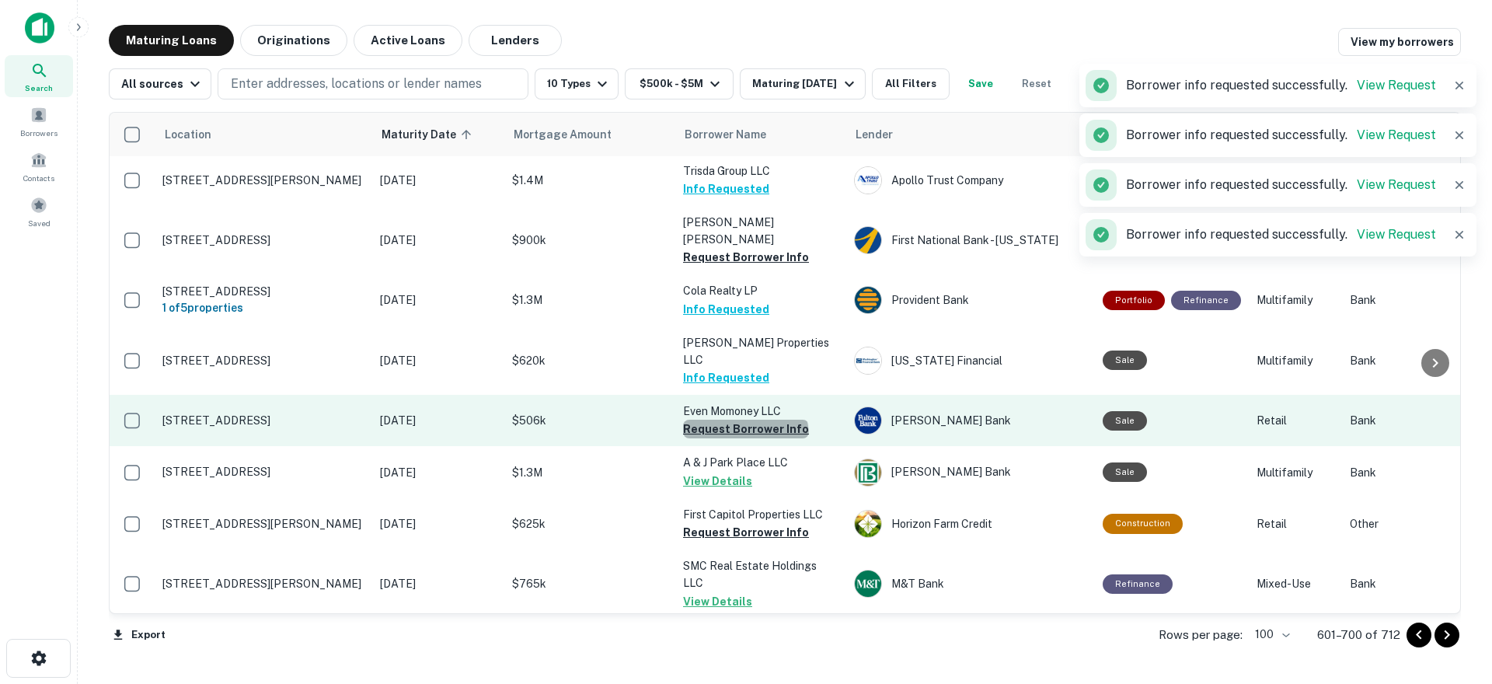
click at [744, 420] on button "Request Borrower Info" at bounding box center [746, 429] width 126 height 19
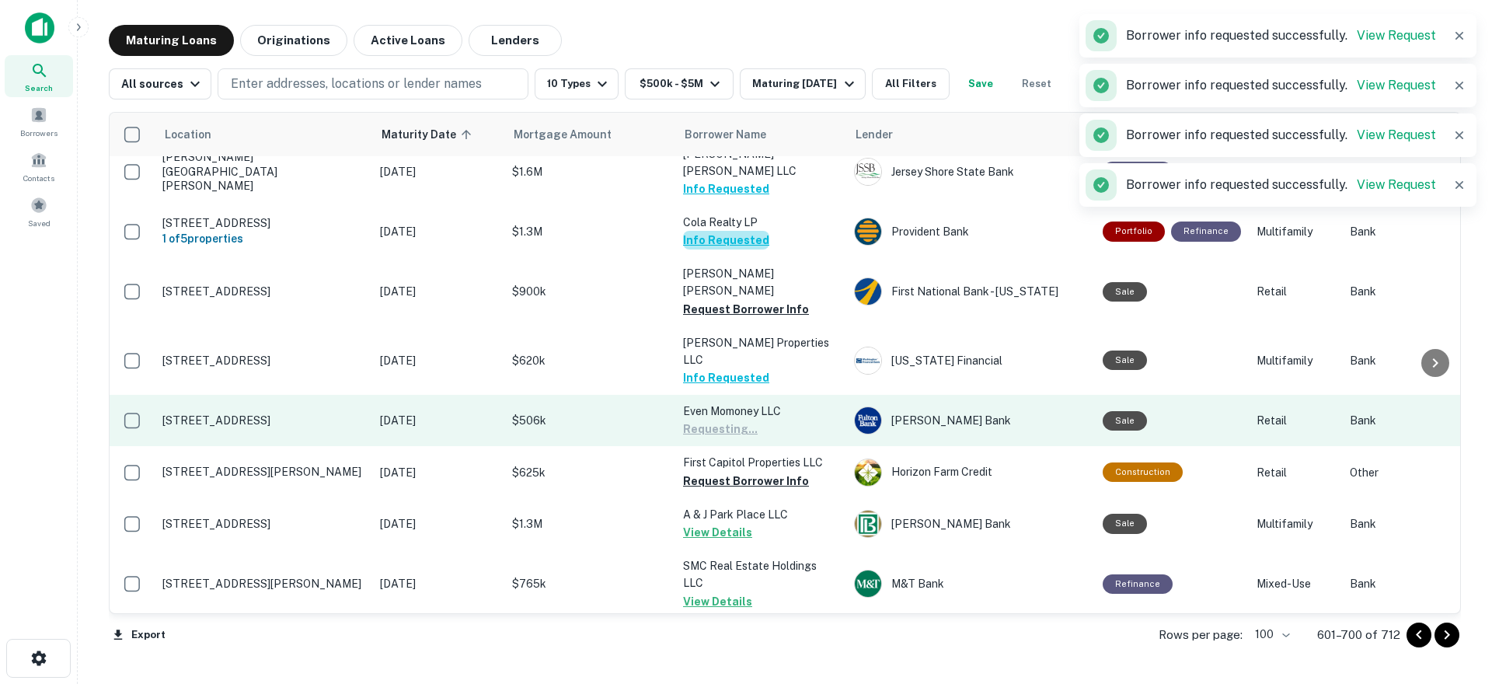
click at [744, 231] on button "Info Requested" at bounding box center [726, 240] width 86 height 19
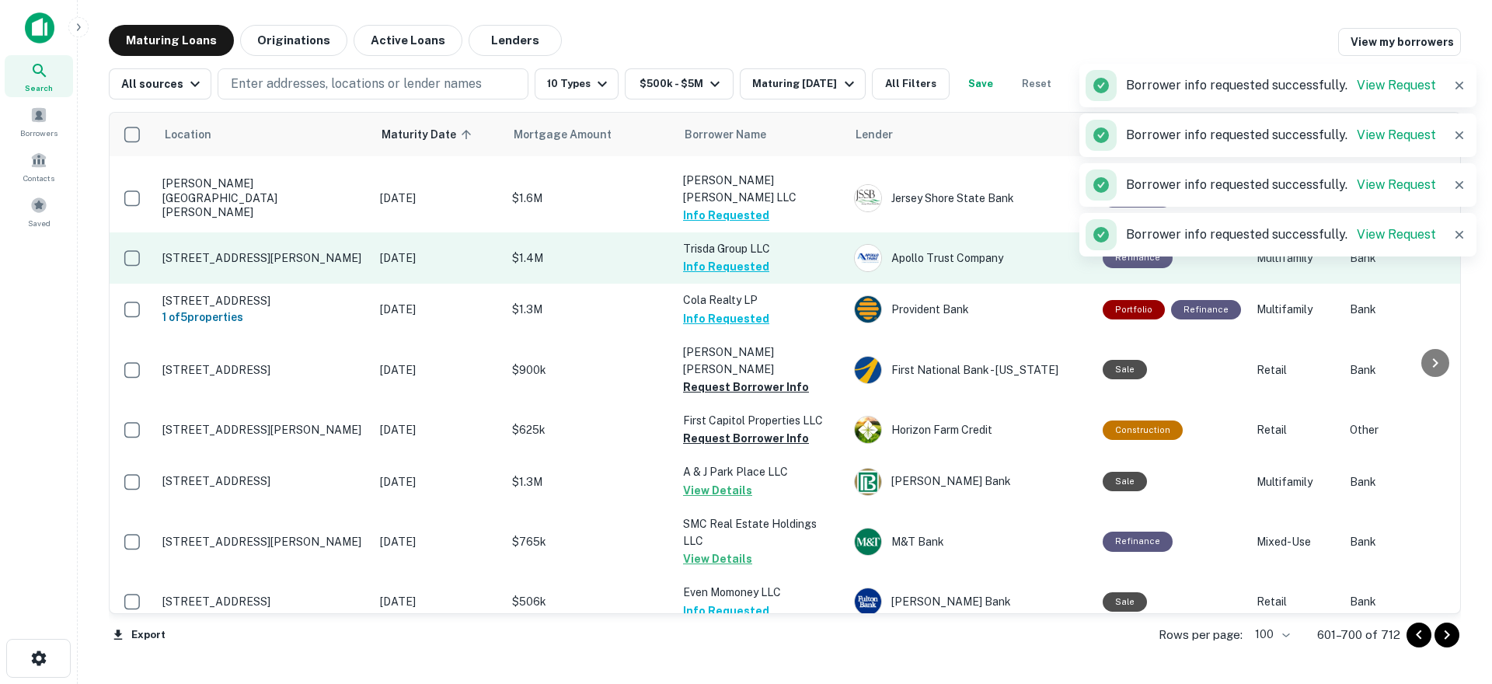
click at [828, 232] on td "Trisda Group LLC Info Requested" at bounding box center [760, 257] width 171 height 51
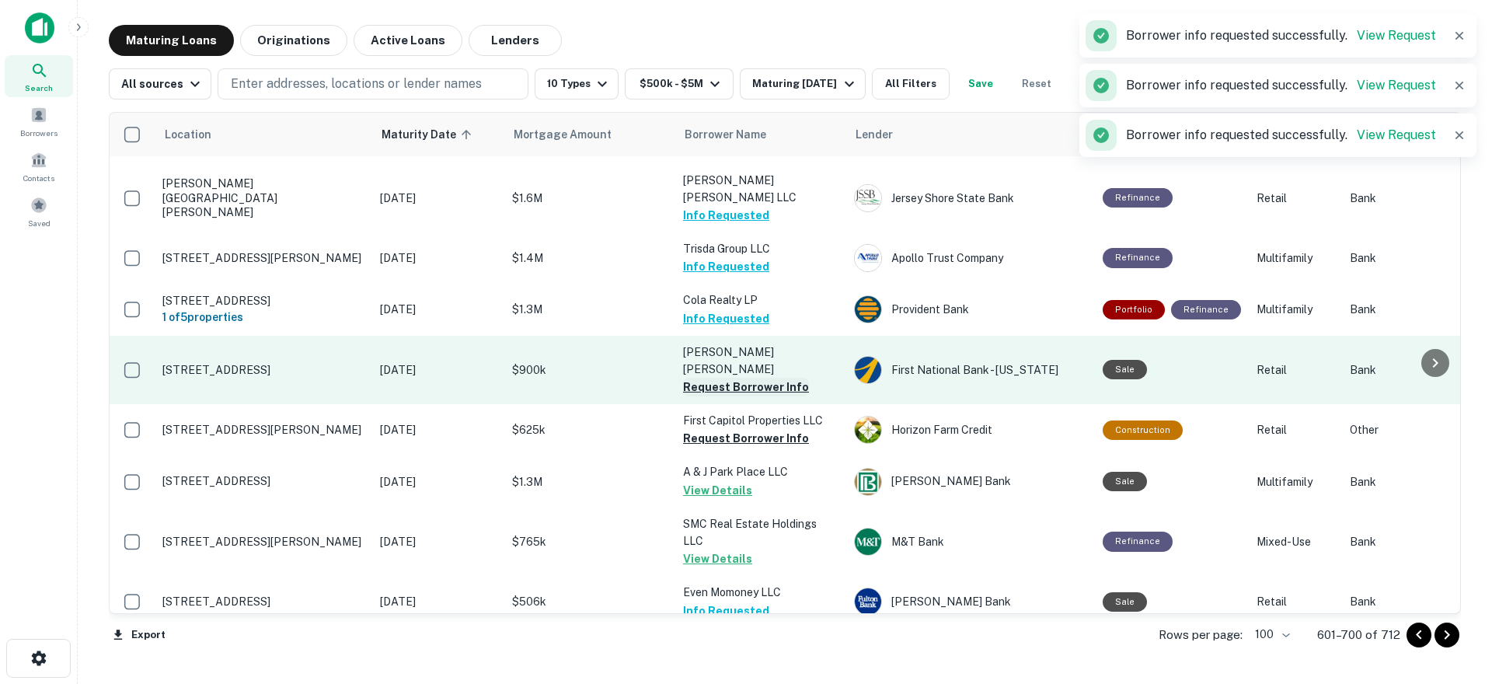
click at [774, 378] on button "Request Borrower Info" at bounding box center [746, 387] width 126 height 19
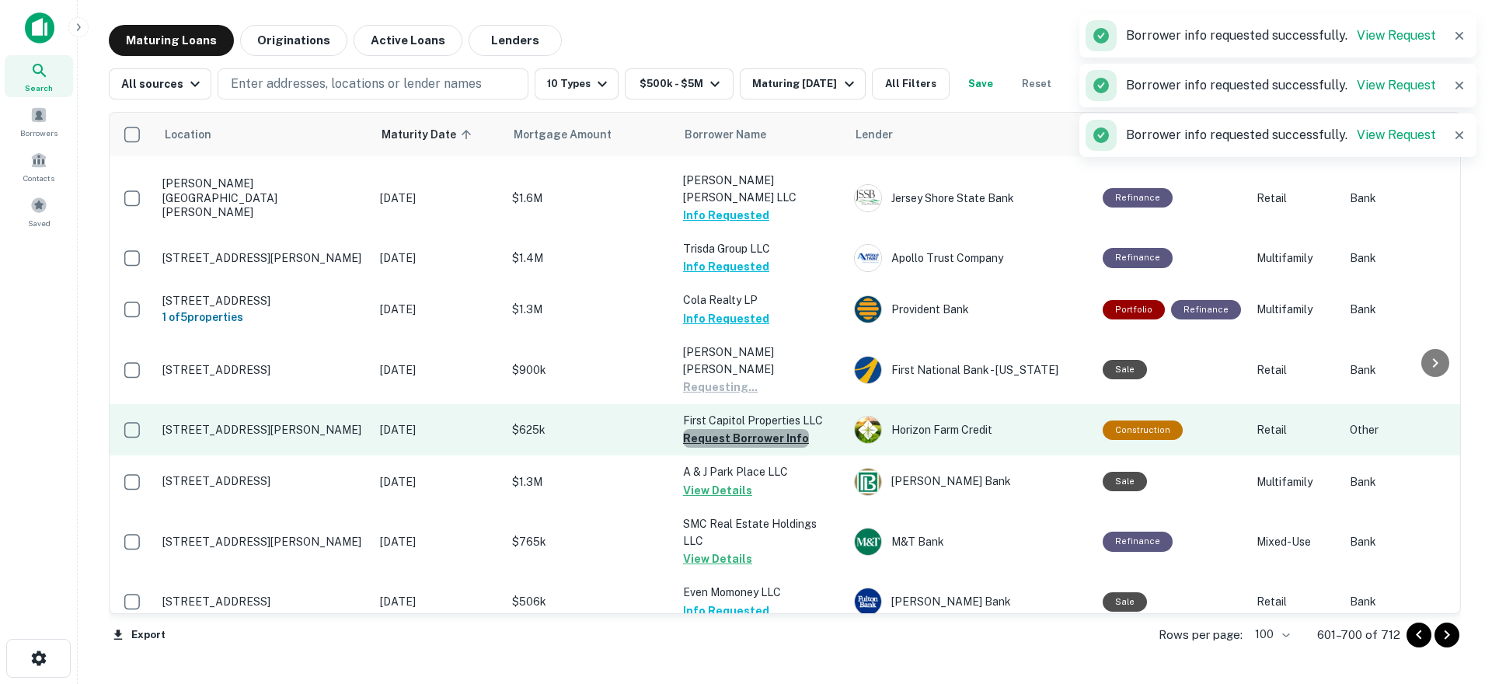
click at [758, 429] on button "Request Borrower Info" at bounding box center [746, 438] width 126 height 19
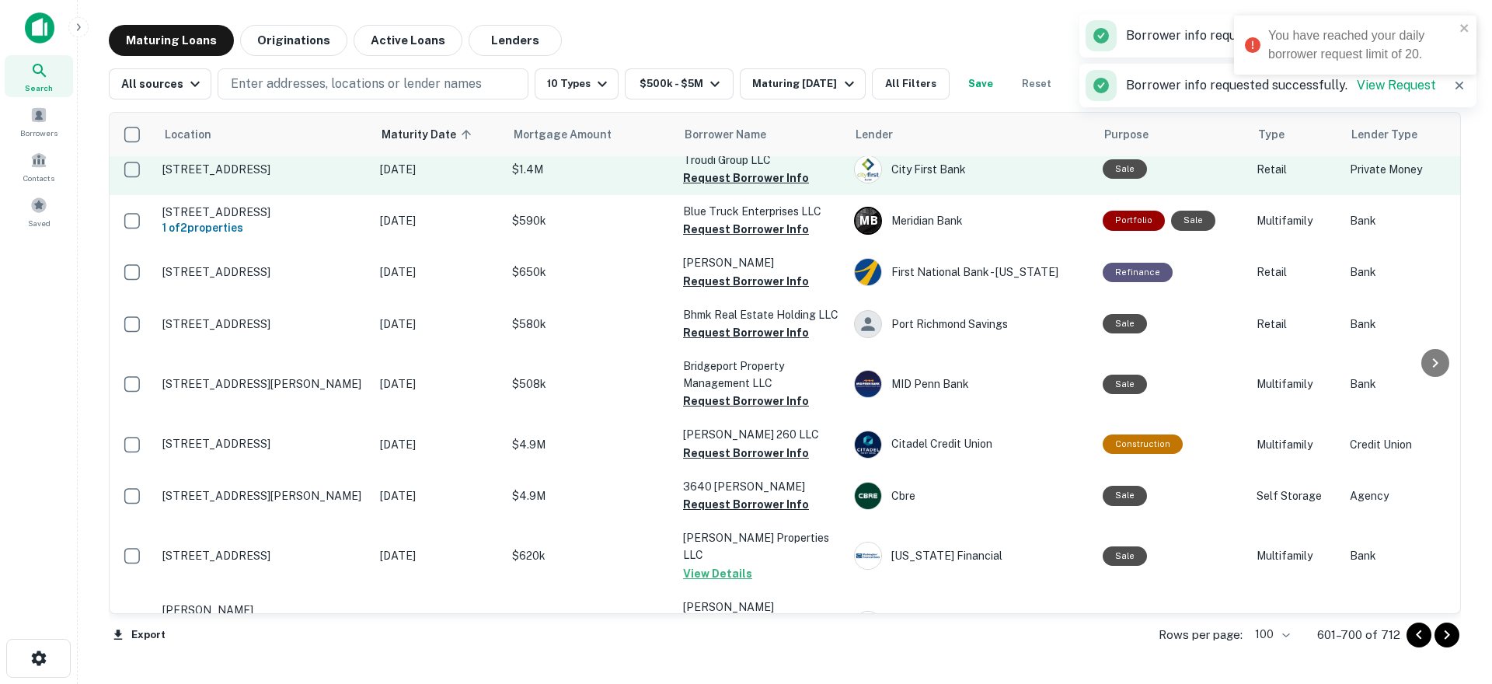
scroll to position [2512, 0]
